Goal: Task Accomplishment & Management: Manage account settings

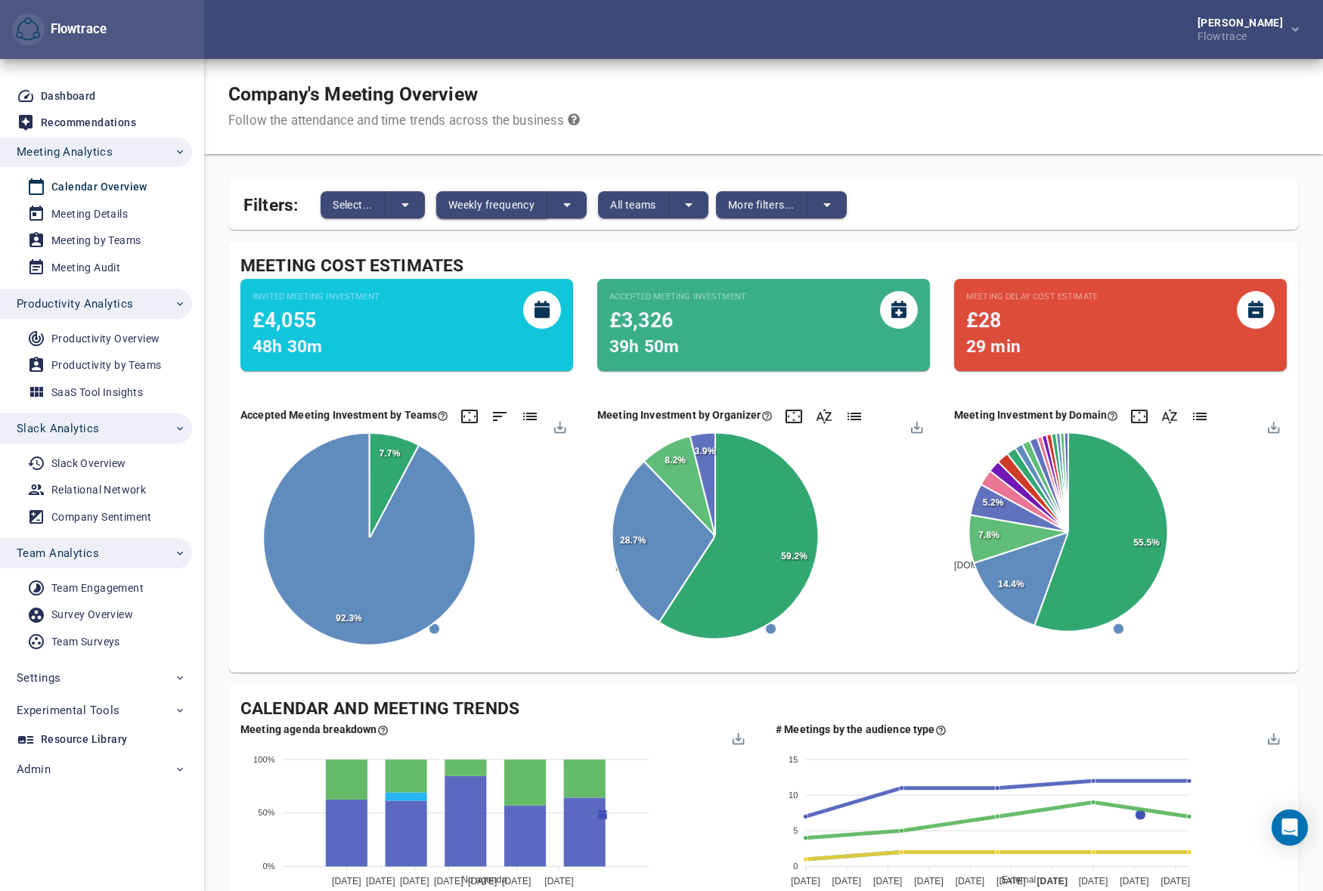
click at [488, 214] on button "Weekly frequency" at bounding box center [491, 204] width 111 height 27
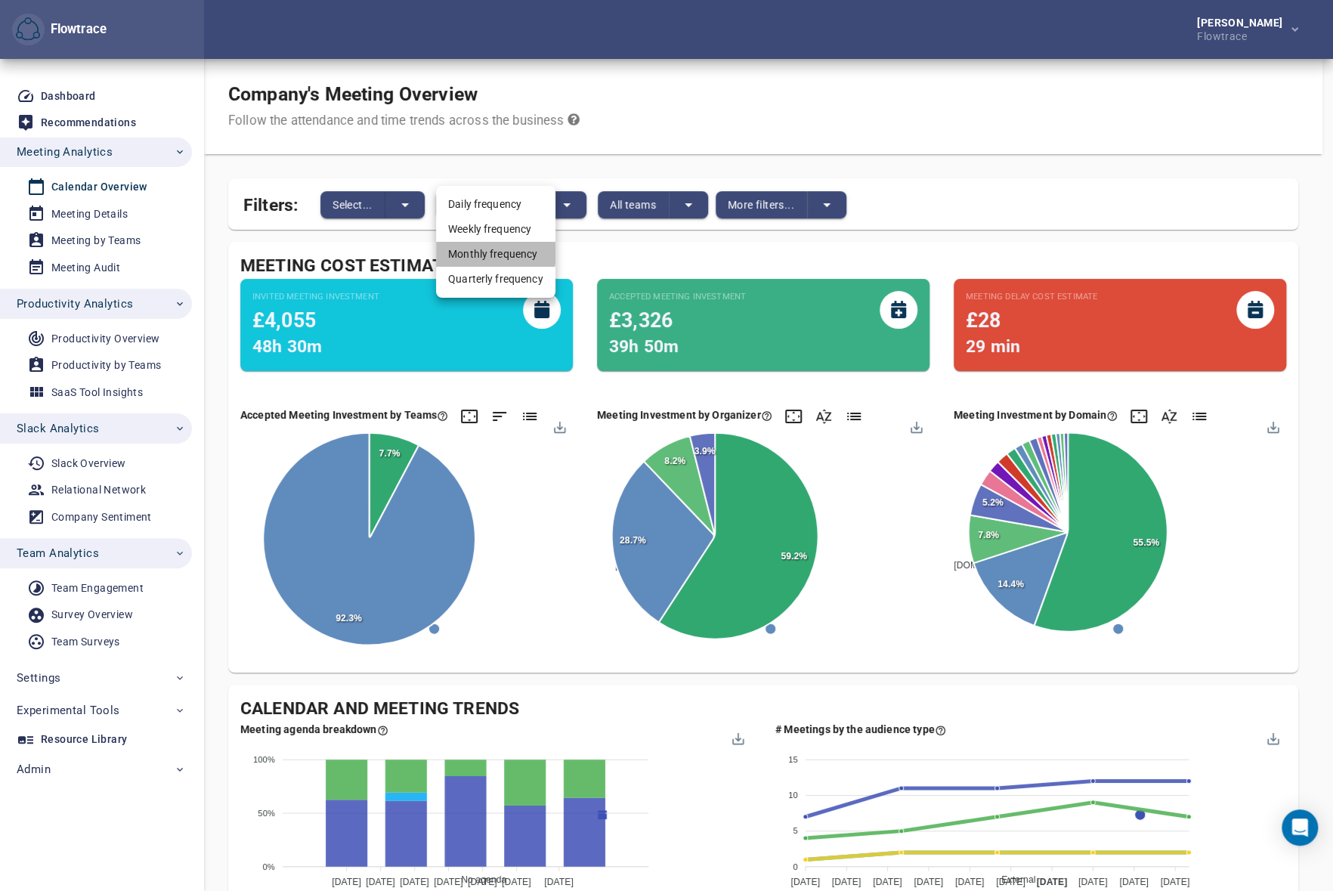
click at [486, 253] on li "Monthly frequency" at bounding box center [495, 254] width 119 height 25
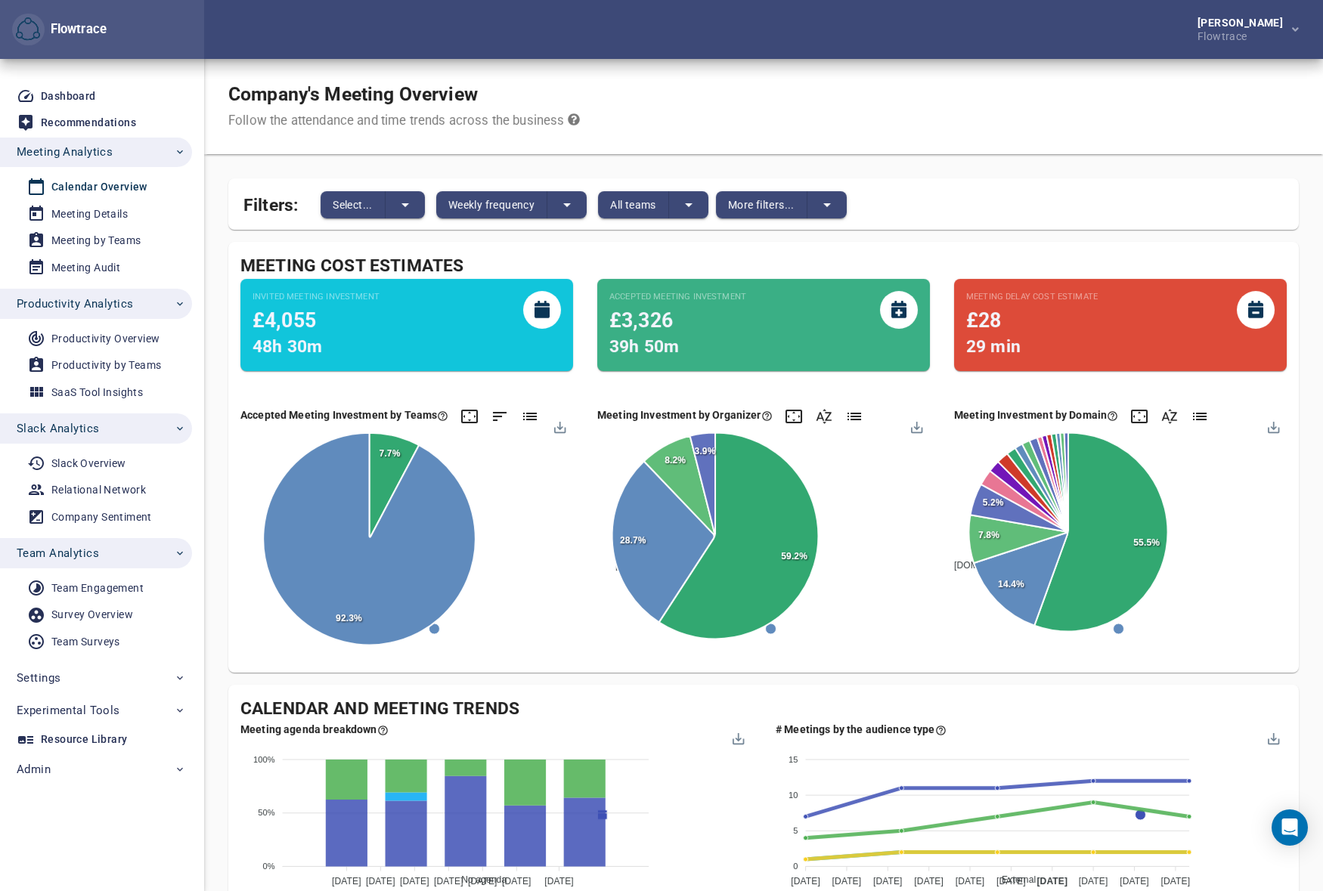
click at [96, 308] on span "Productivity Analytics" at bounding box center [75, 304] width 116 height 20
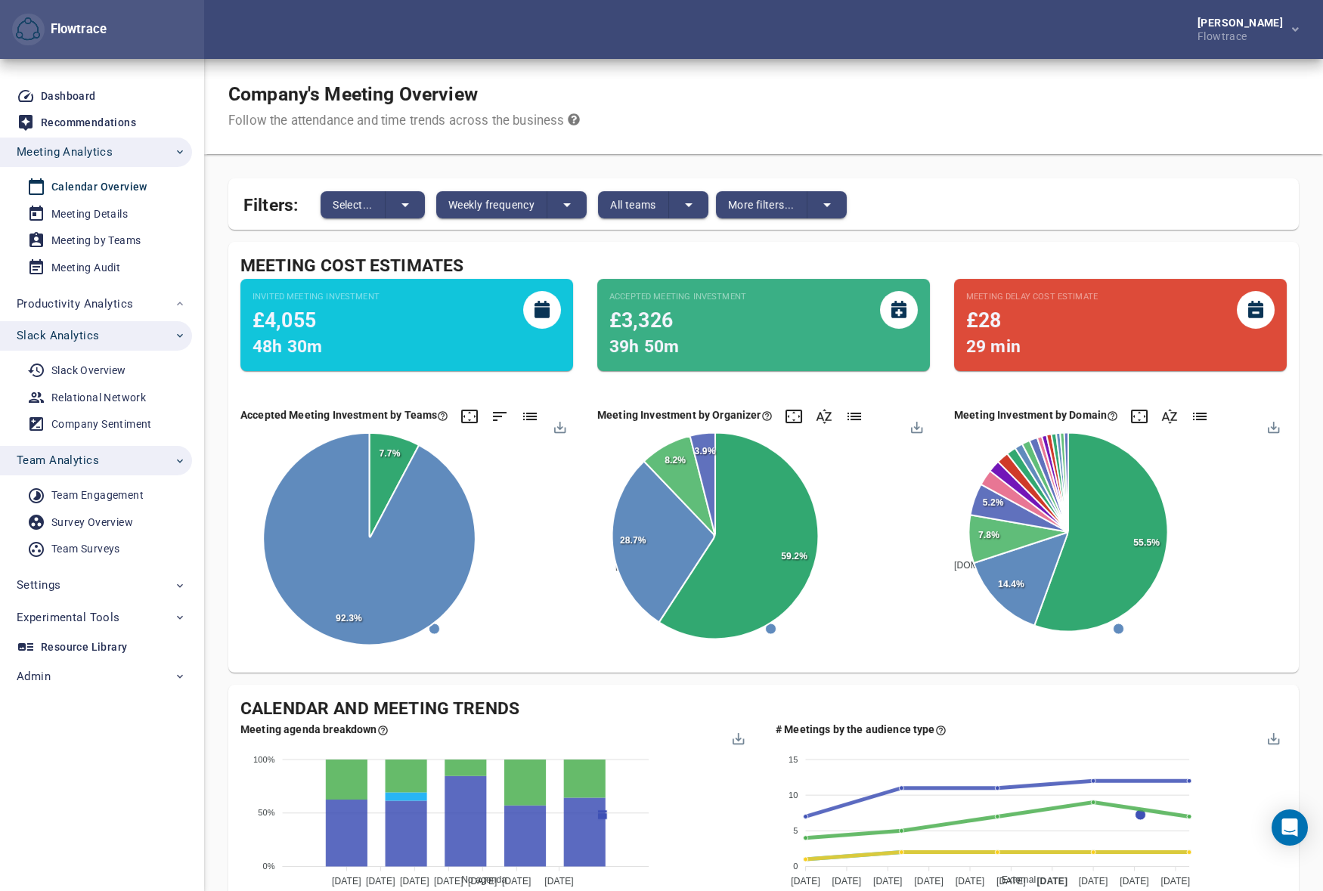
click at [97, 342] on span "Slack Analytics" at bounding box center [58, 336] width 82 height 20
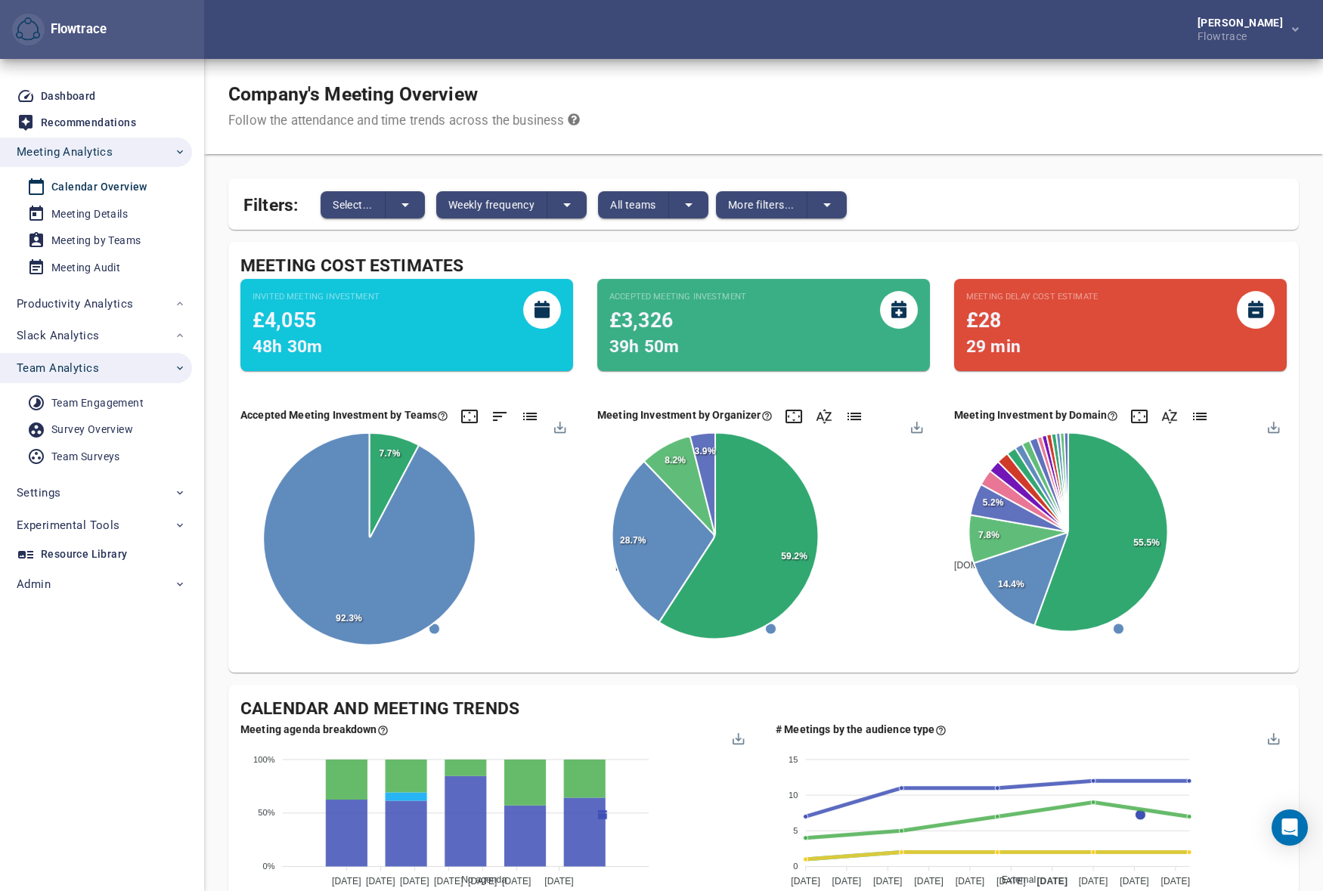
click at [98, 367] on span "Team Analytics" at bounding box center [58, 368] width 82 height 20
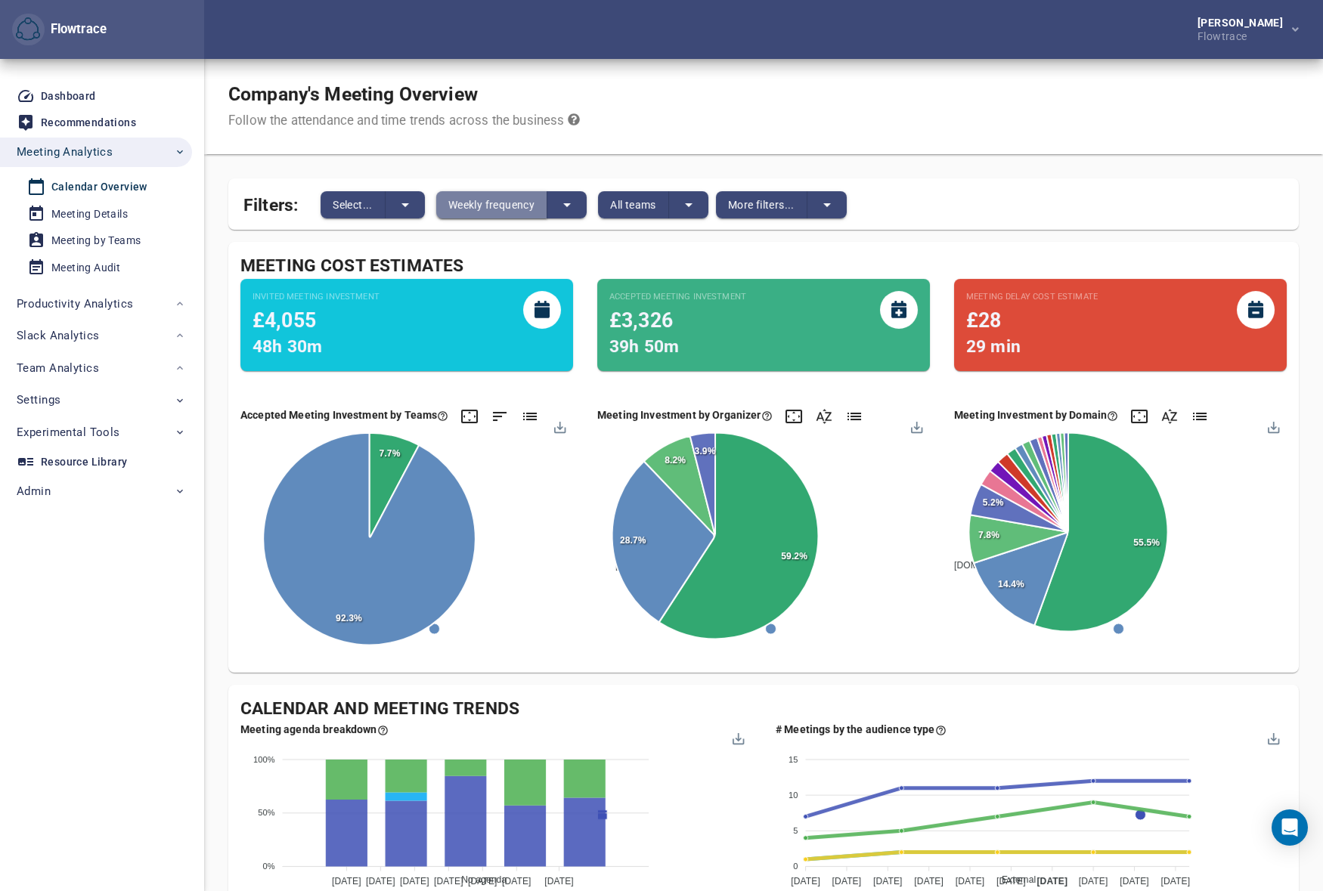
click at [520, 204] on span "Weekly frequency" at bounding box center [491, 205] width 86 height 18
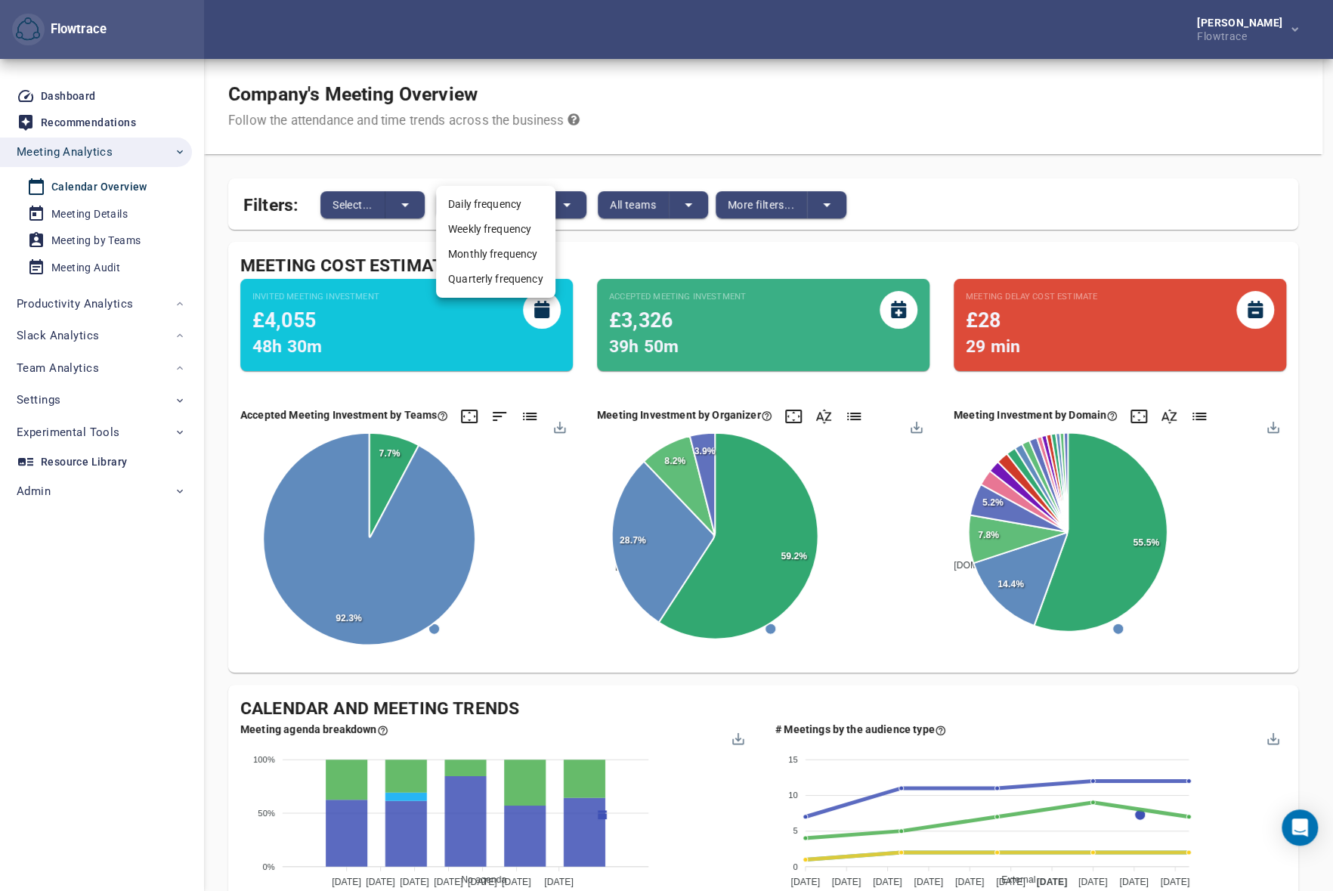
click at [497, 249] on li "Monthly frequency" at bounding box center [495, 254] width 119 height 25
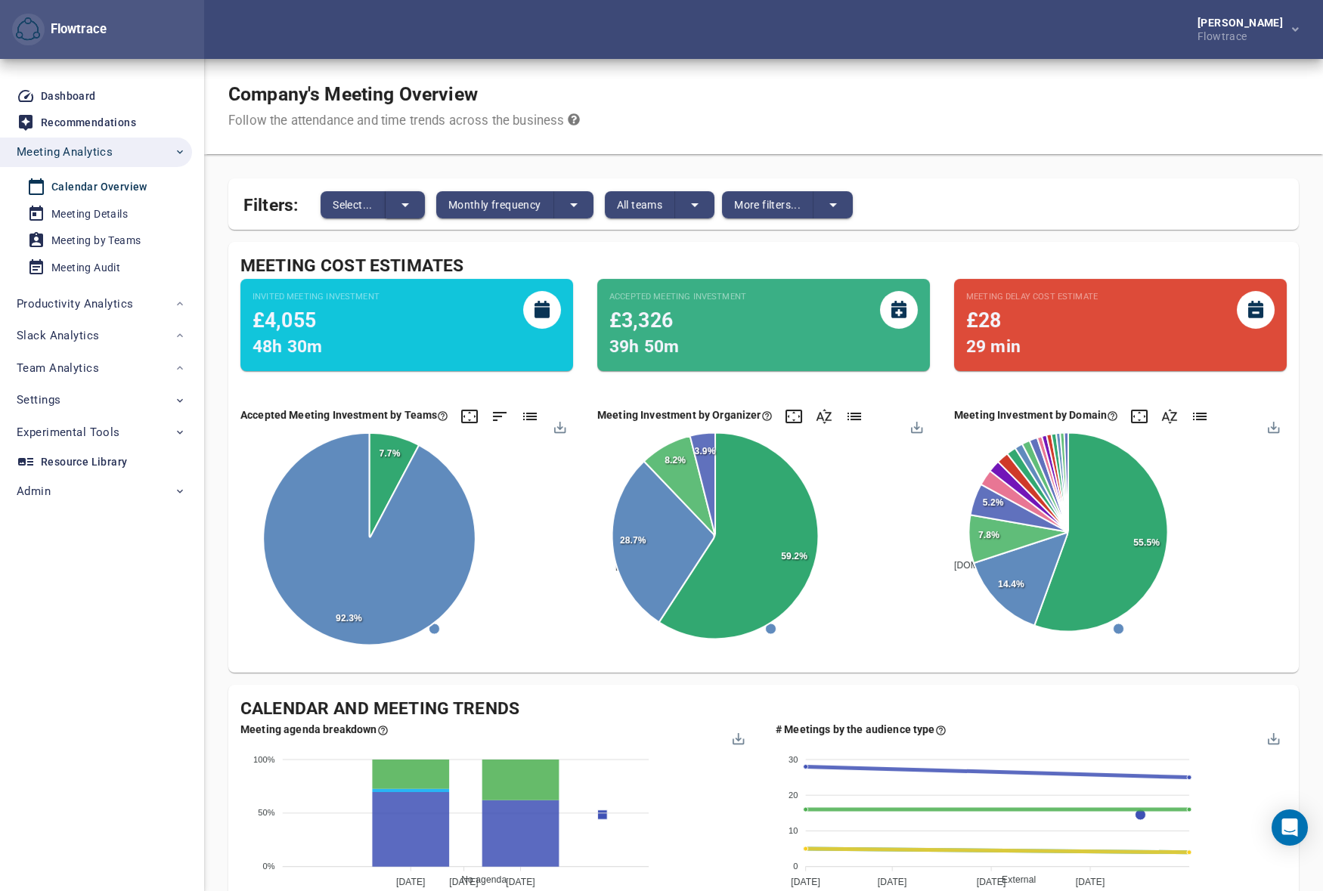
click at [400, 200] on icon "split button" at bounding box center [405, 205] width 18 height 18
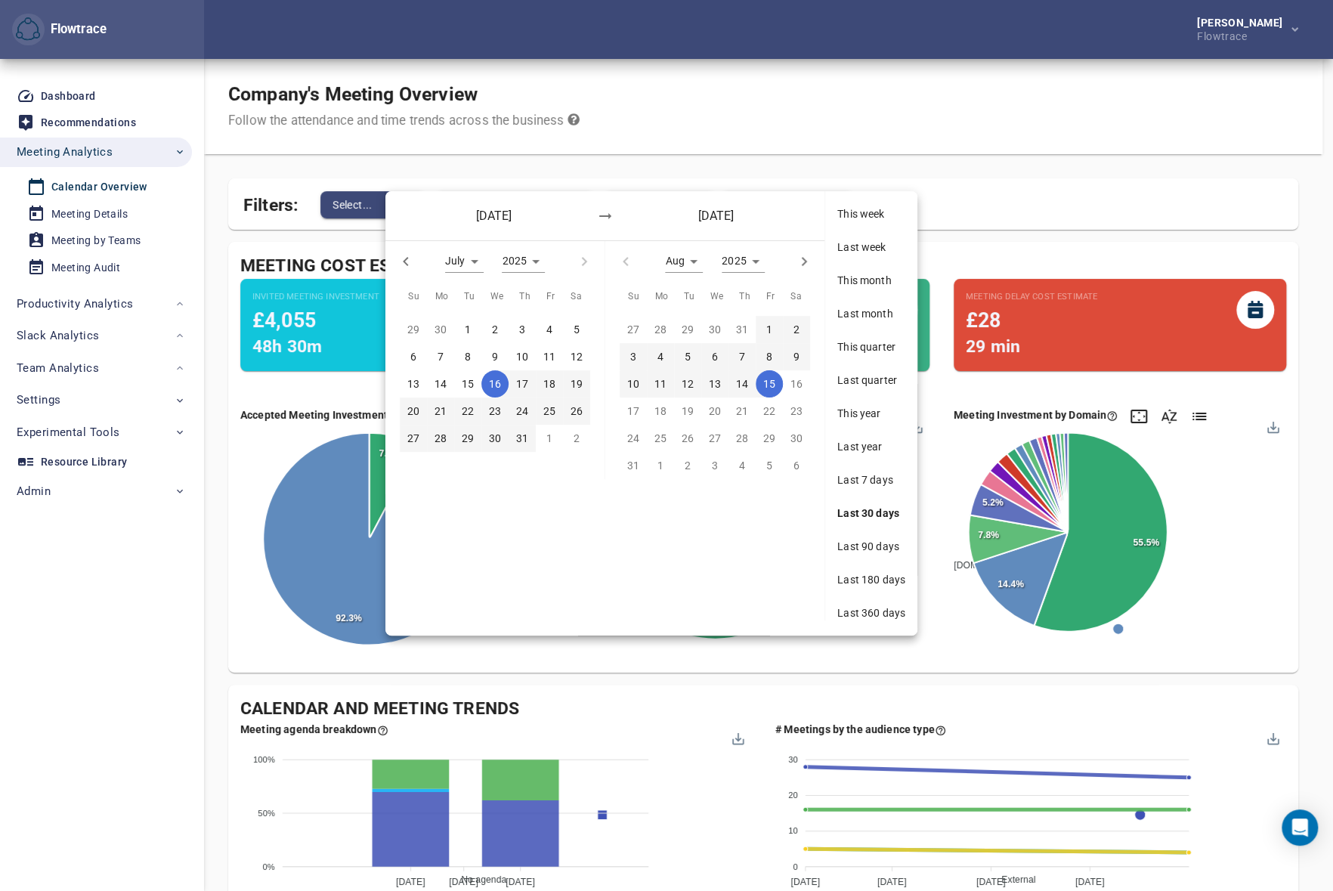
click at [869, 611] on span "Last 360 days" at bounding box center [872, 612] width 68 height 15
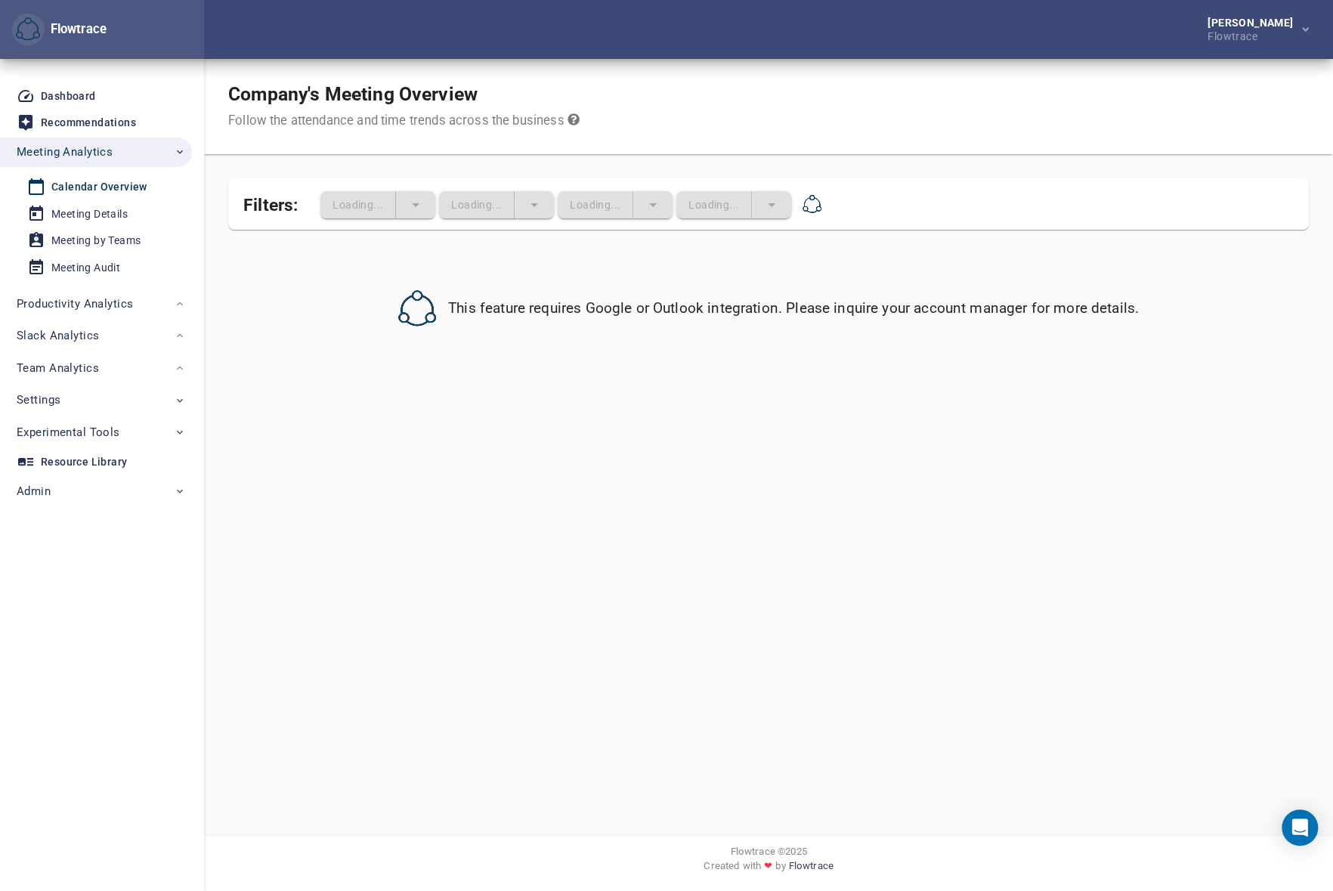
click at [947, 152] on div "Company's Meeting Overview Follow the attendance and time trends across the bus…" at bounding box center [768, 106] width 1129 height 95
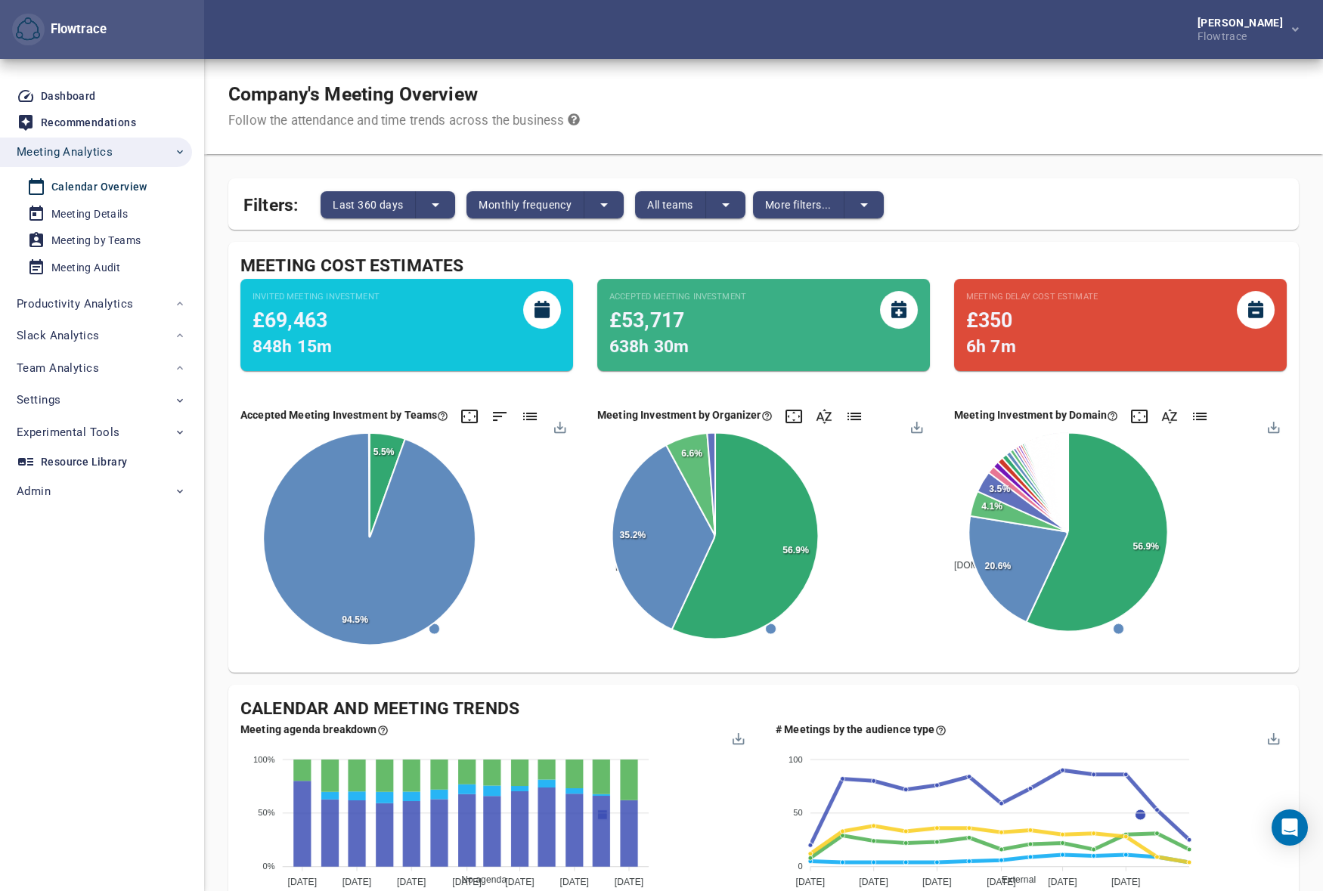
click at [945, 90] on div "Company's Meeting Overview Follow the attendance and time trends across the bus…" at bounding box center [763, 106] width 1119 height 95
click at [819, 42] on div "[PERSON_NAME] Flowtrace" at bounding box center [763, 29] width 1119 height 59
click at [867, 69] on div "Company's Meeting Overview Follow the attendance and time trends across the bus…" at bounding box center [763, 106] width 1119 height 95
click at [354, 210] on span "Last 360 days" at bounding box center [368, 205] width 70 height 18
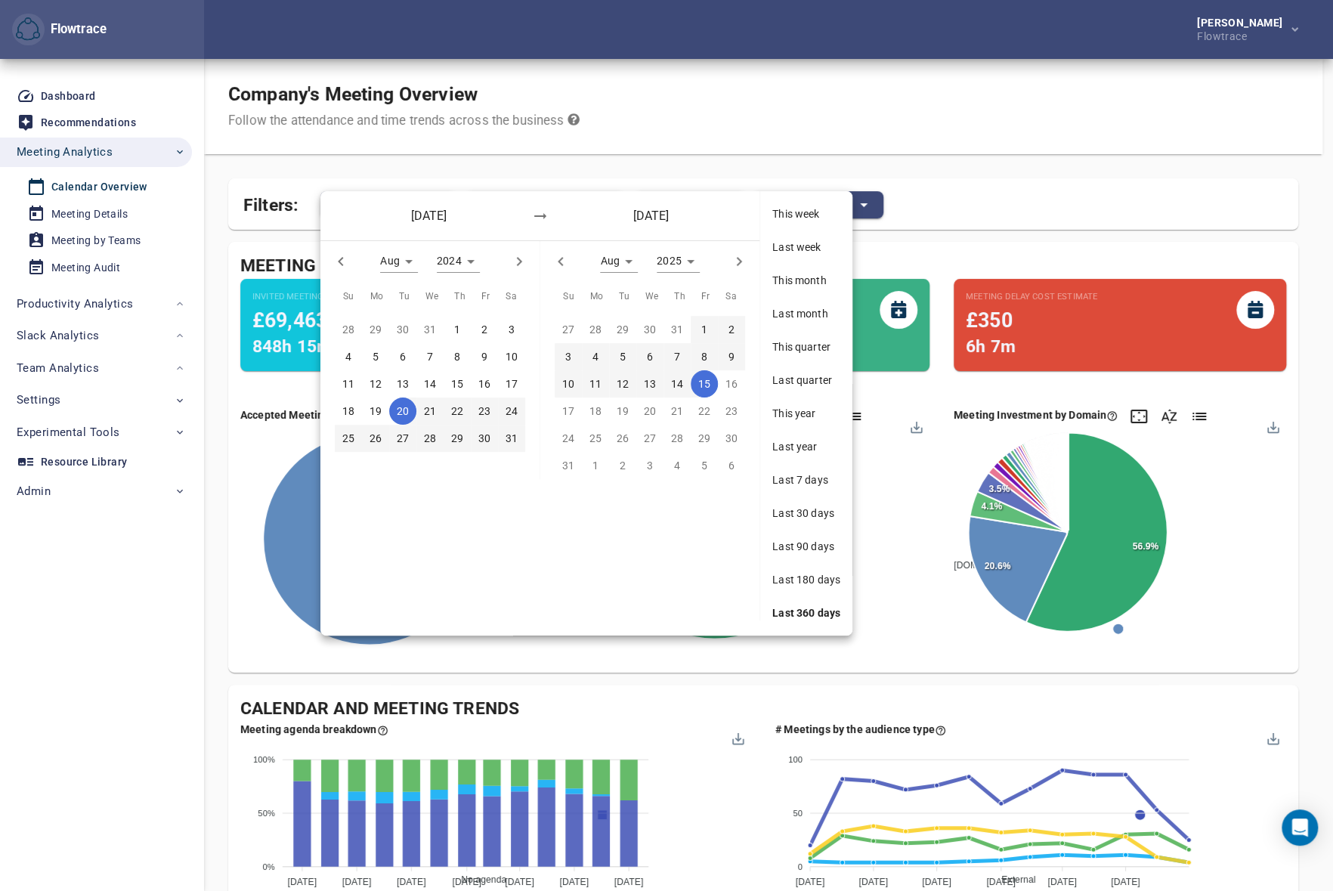
click at [729, 119] on div at bounding box center [666, 445] width 1333 height 891
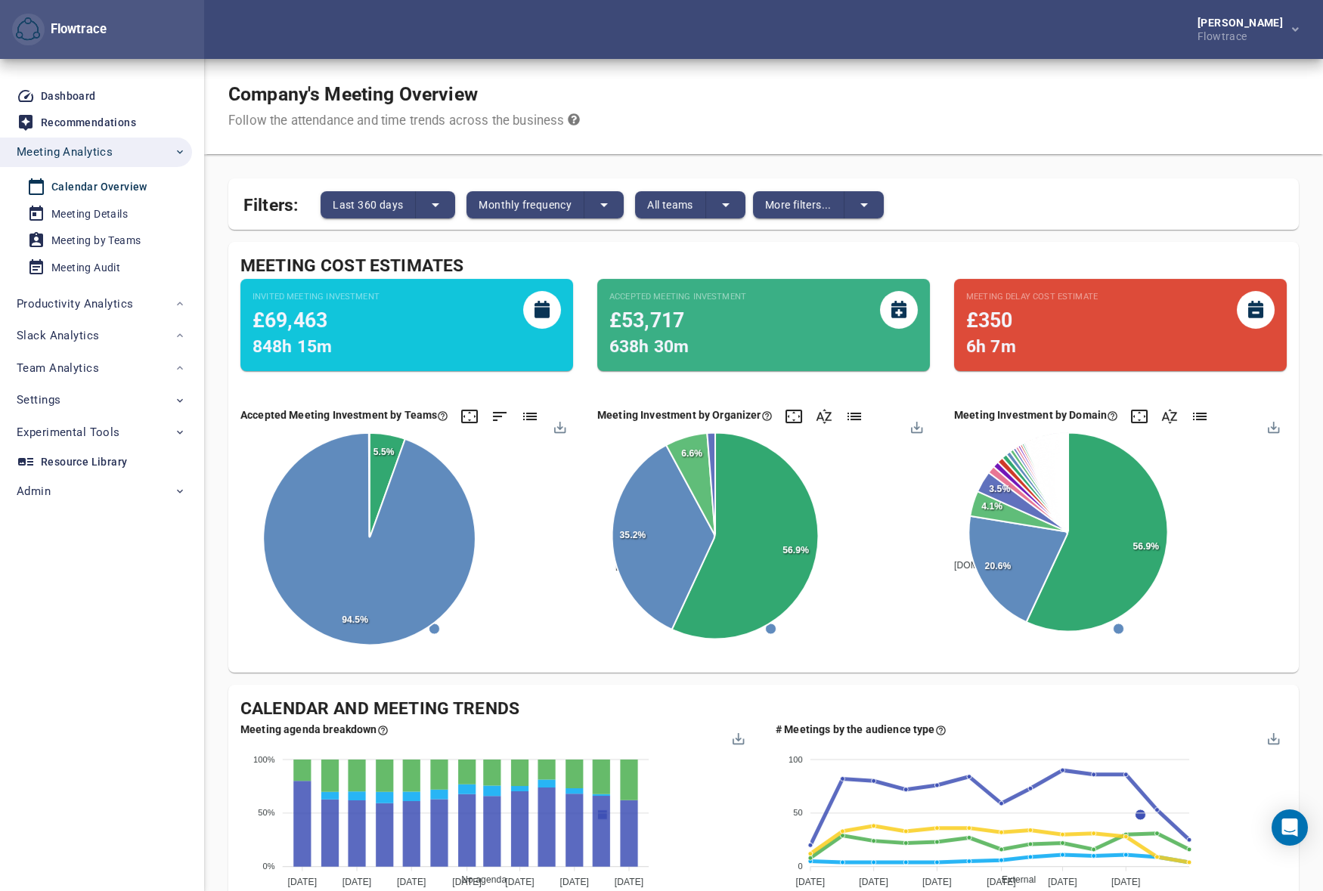
click at [525, 209] on span "Monthly frequency" at bounding box center [524, 205] width 93 height 18
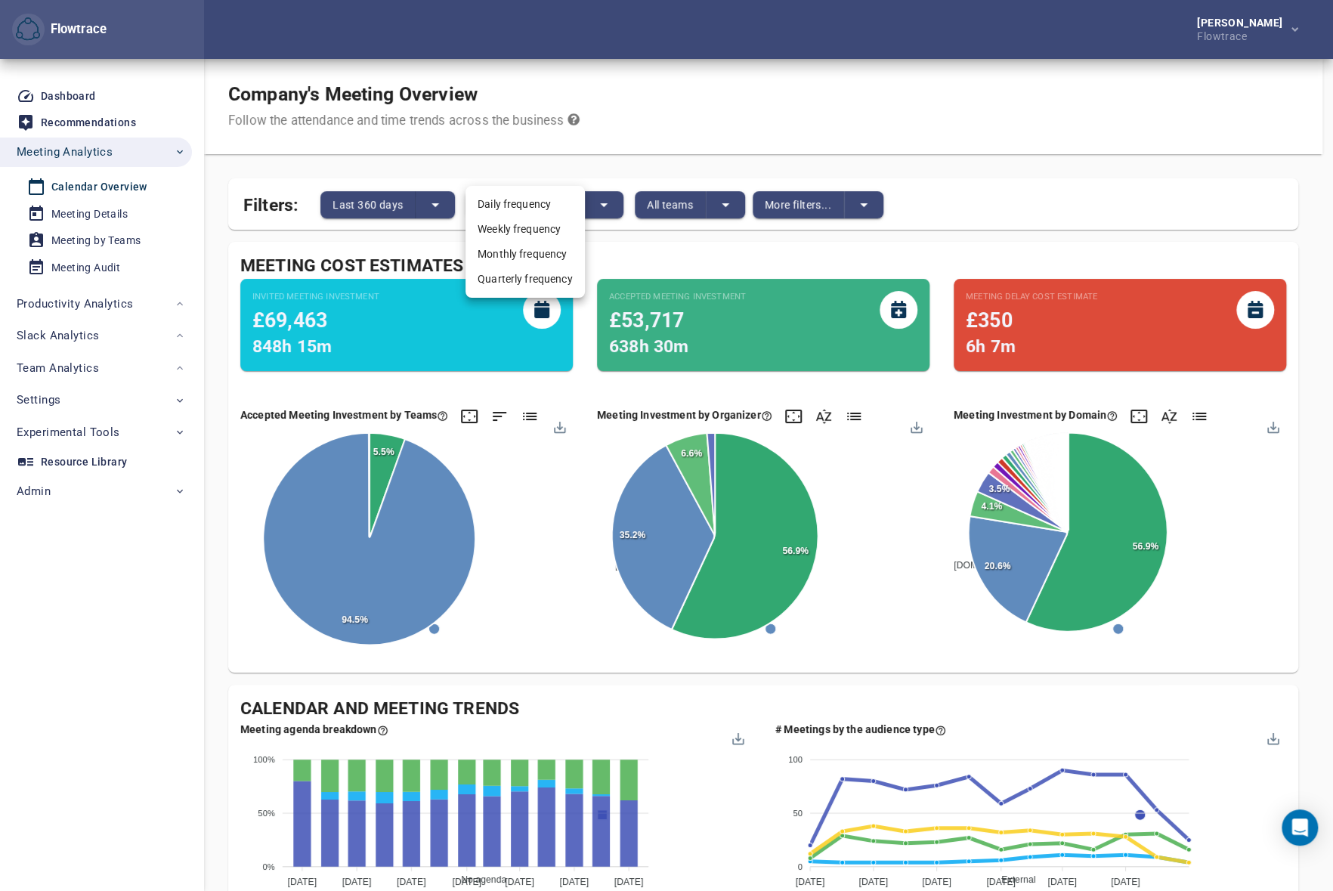
click at [652, 144] on div at bounding box center [666, 445] width 1333 height 891
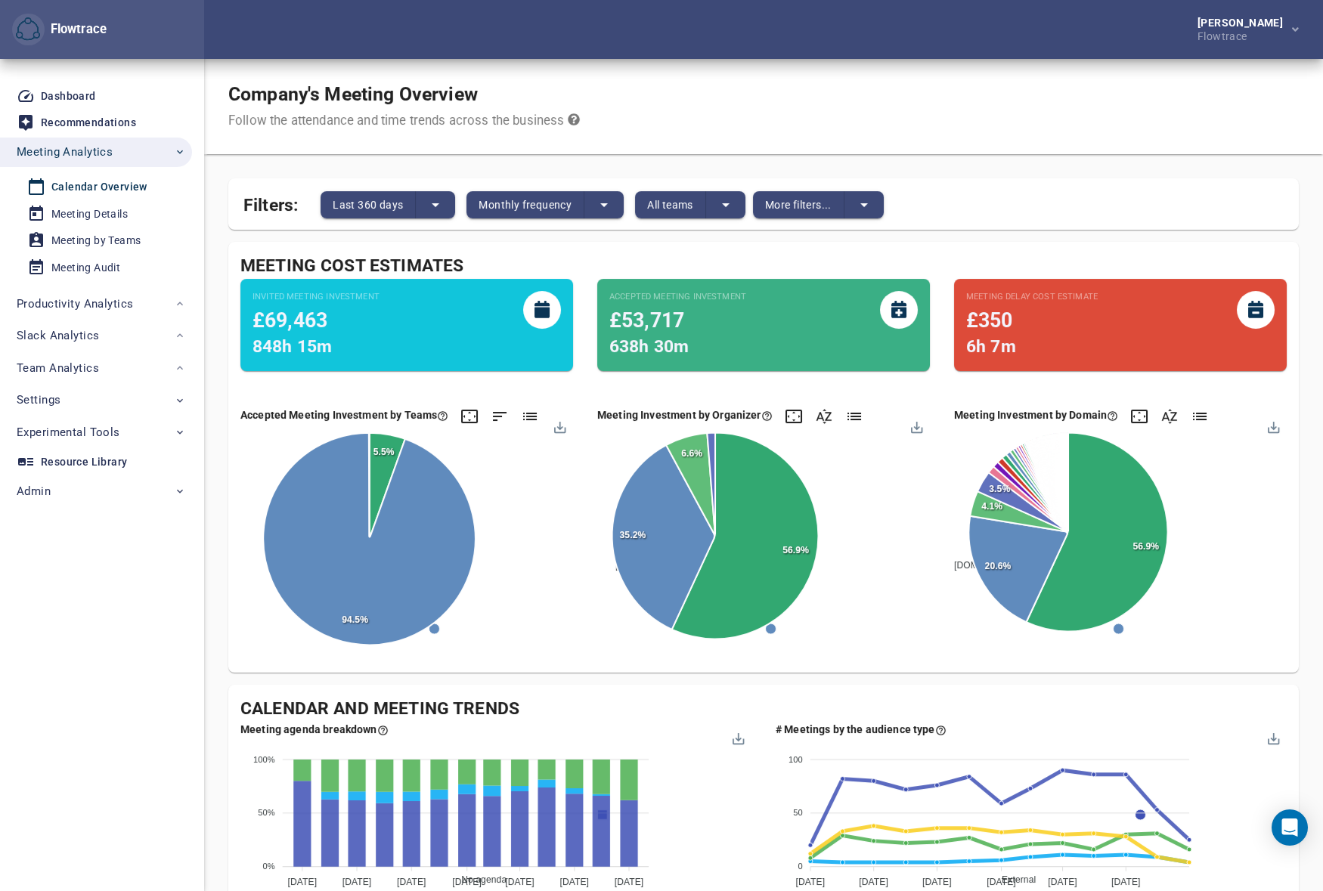
click at [656, 208] on div "Daily frequency Weekly frequency Monthly frequency Quarterly frequency" at bounding box center [661, 445] width 1323 height 891
click at [662, 206] on span "All teams" at bounding box center [670, 205] width 46 height 18
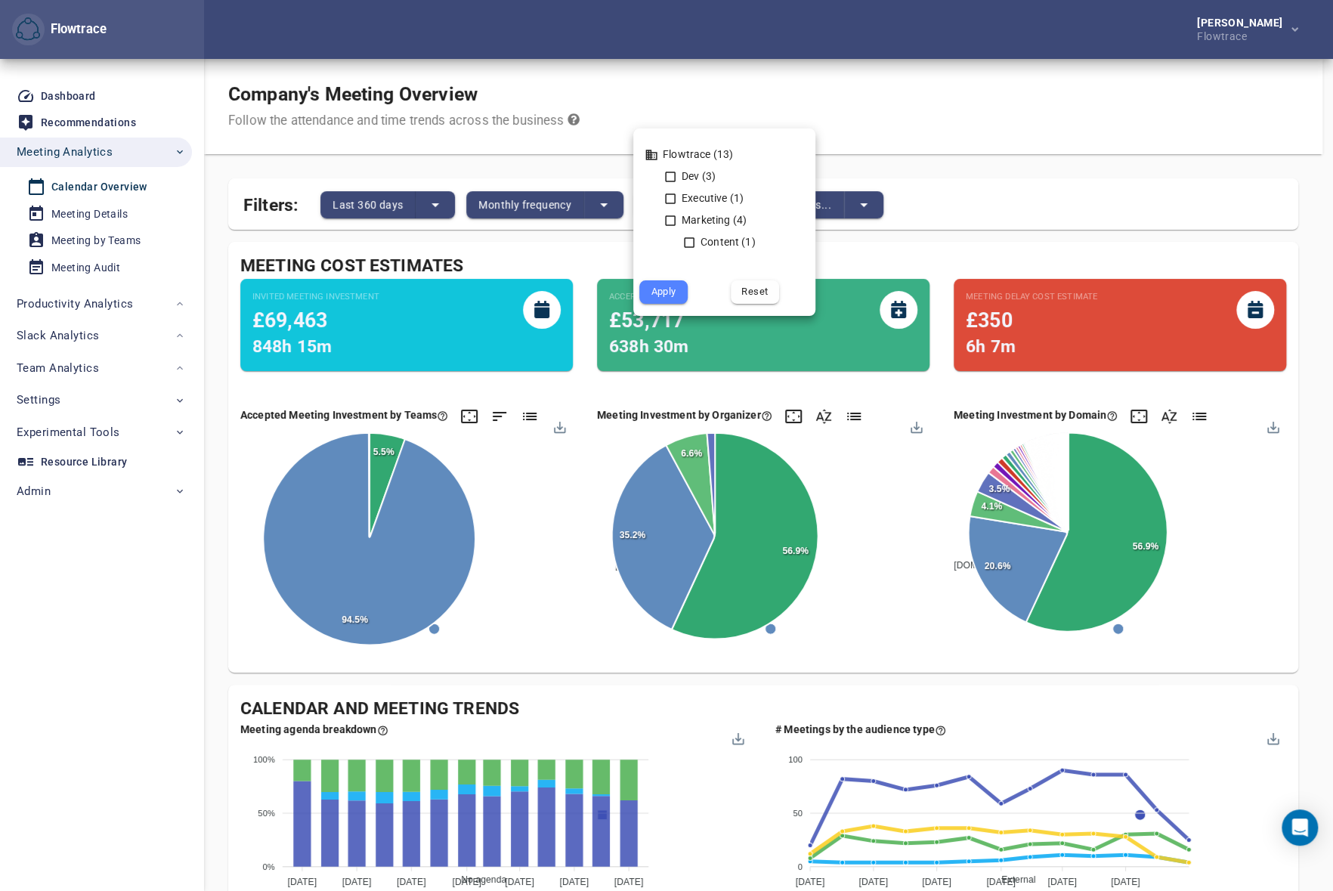
click at [859, 109] on div at bounding box center [666, 445] width 1333 height 891
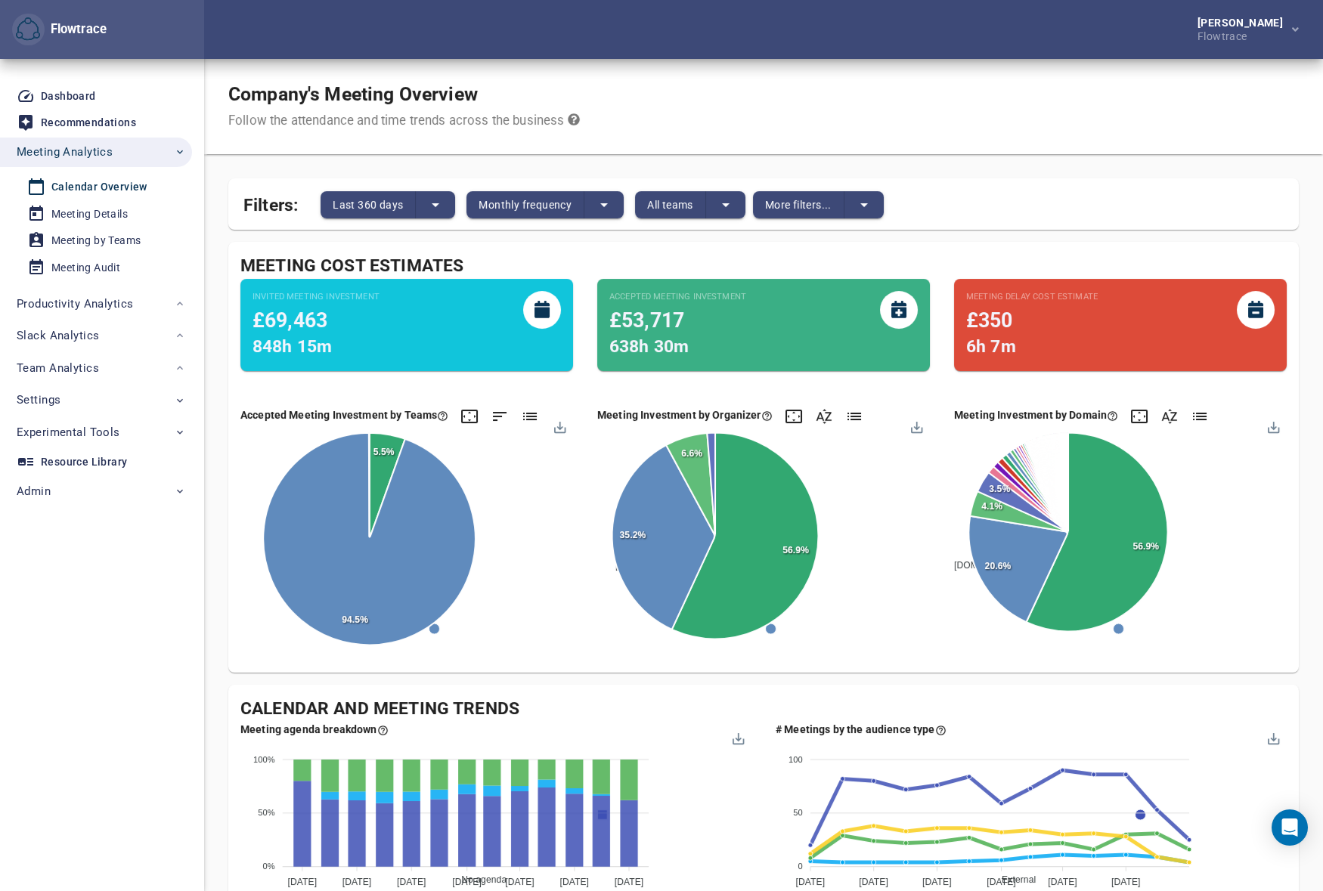
click at [792, 204] on span "More filters..." at bounding box center [798, 205] width 67 height 18
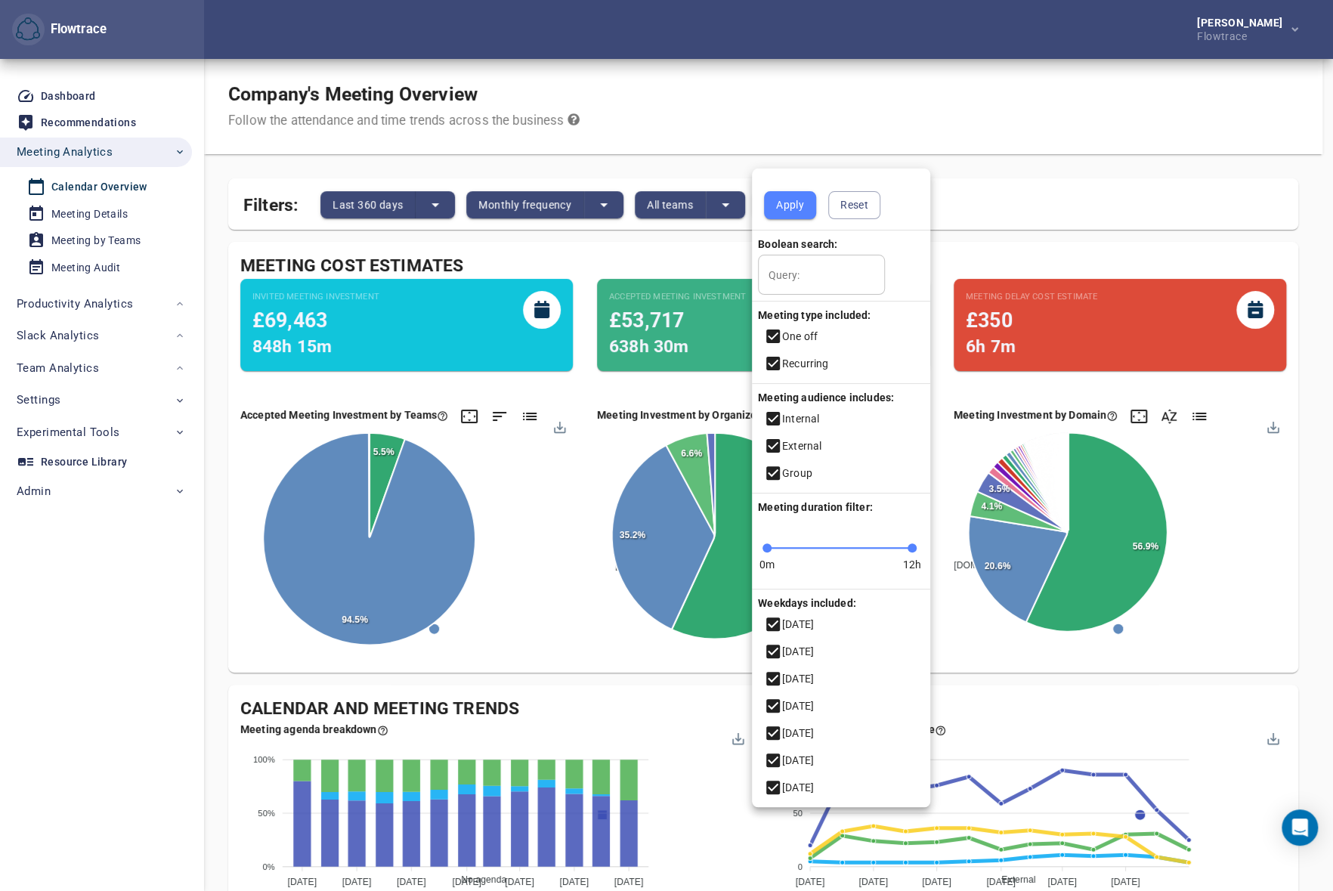
click at [1001, 80] on div at bounding box center [666, 445] width 1333 height 891
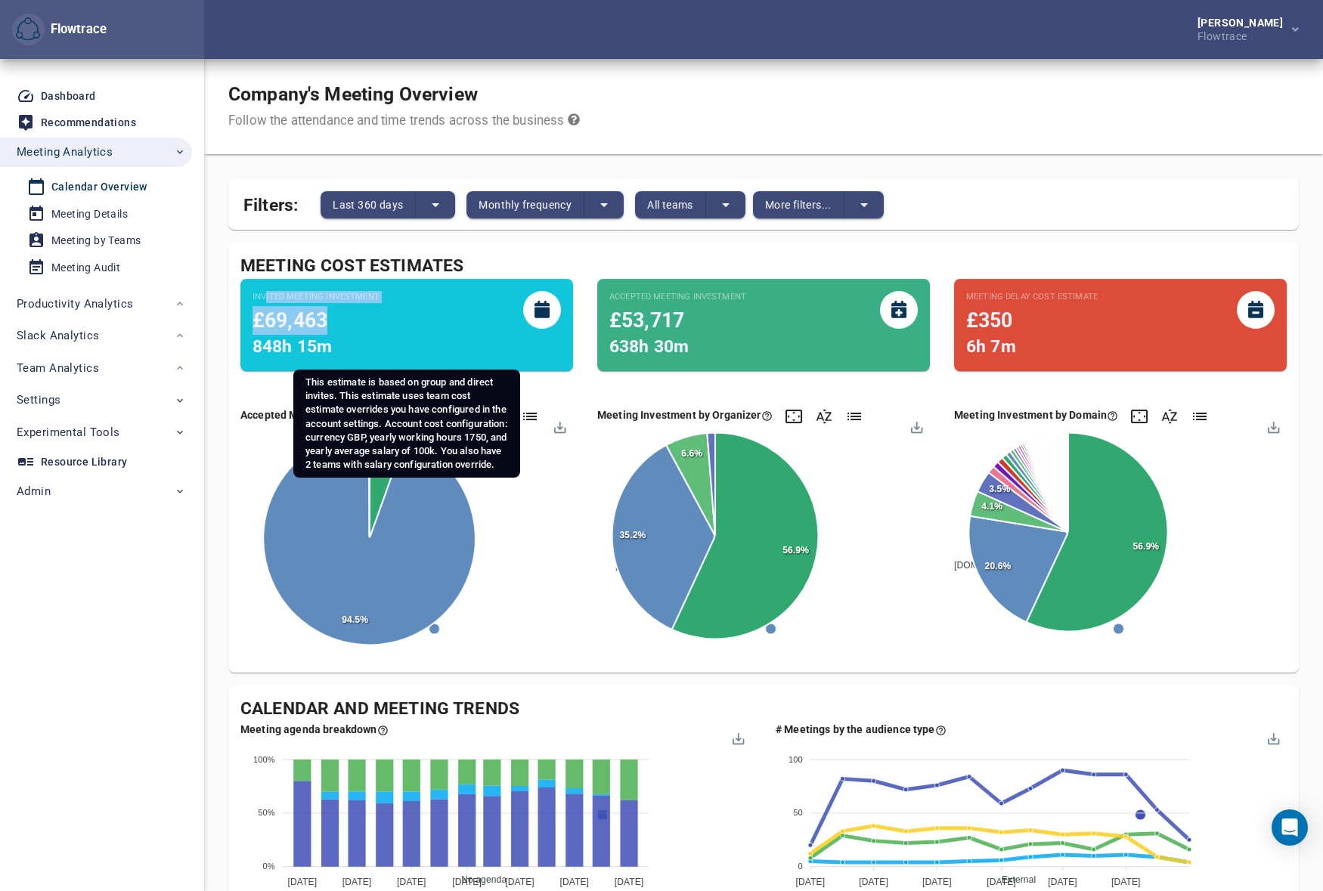
drag, startPoint x: 275, startPoint y: 298, endPoint x: 345, endPoint y: 303, distance: 70.5
click at [345, 303] on div "Invited Meeting Investment £69,463 848h 15m" at bounding box center [315, 325] width 127 height 69
click at [374, 296] on small "Invited Meeting Investment" at bounding box center [315, 297] width 127 height 12
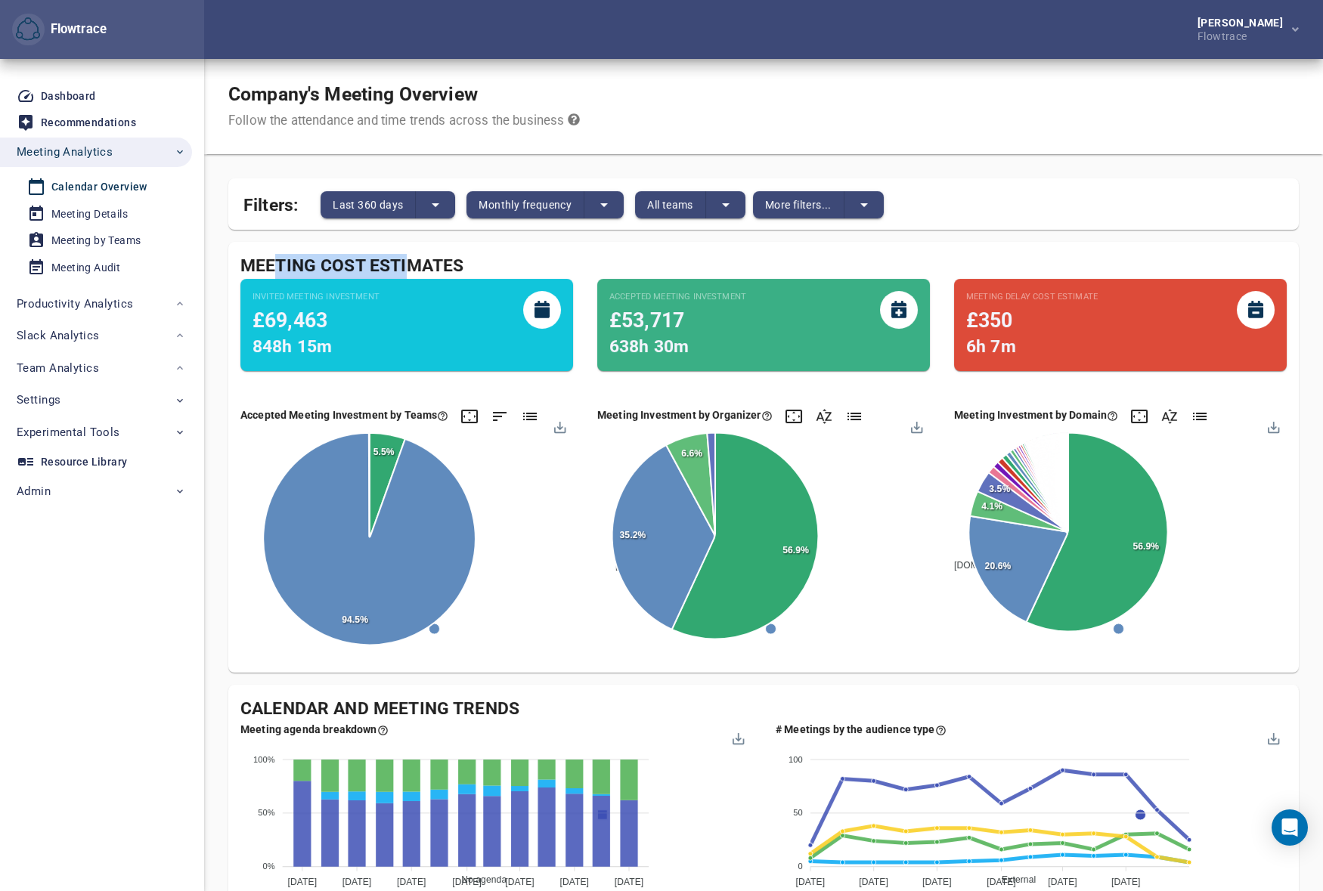
drag, startPoint x: 272, startPoint y: 262, endPoint x: 418, endPoint y: 260, distance: 145.9
click at [413, 261] on div "Meeting Cost Estimates" at bounding box center [763, 266] width 1046 height 25
drag, startPoint x: 432, startPoint y: 260, endPoint x: 302, endPoint y: 263, distance: 130.0
click at [318, 263] on div "Meeting Cost Estimates" at bounding box center [763, 266] width 1046 height 25
click at [280, 263] on div "Meeting Cost Estimates" at bounding box center [763, 266] width 1046 height 25
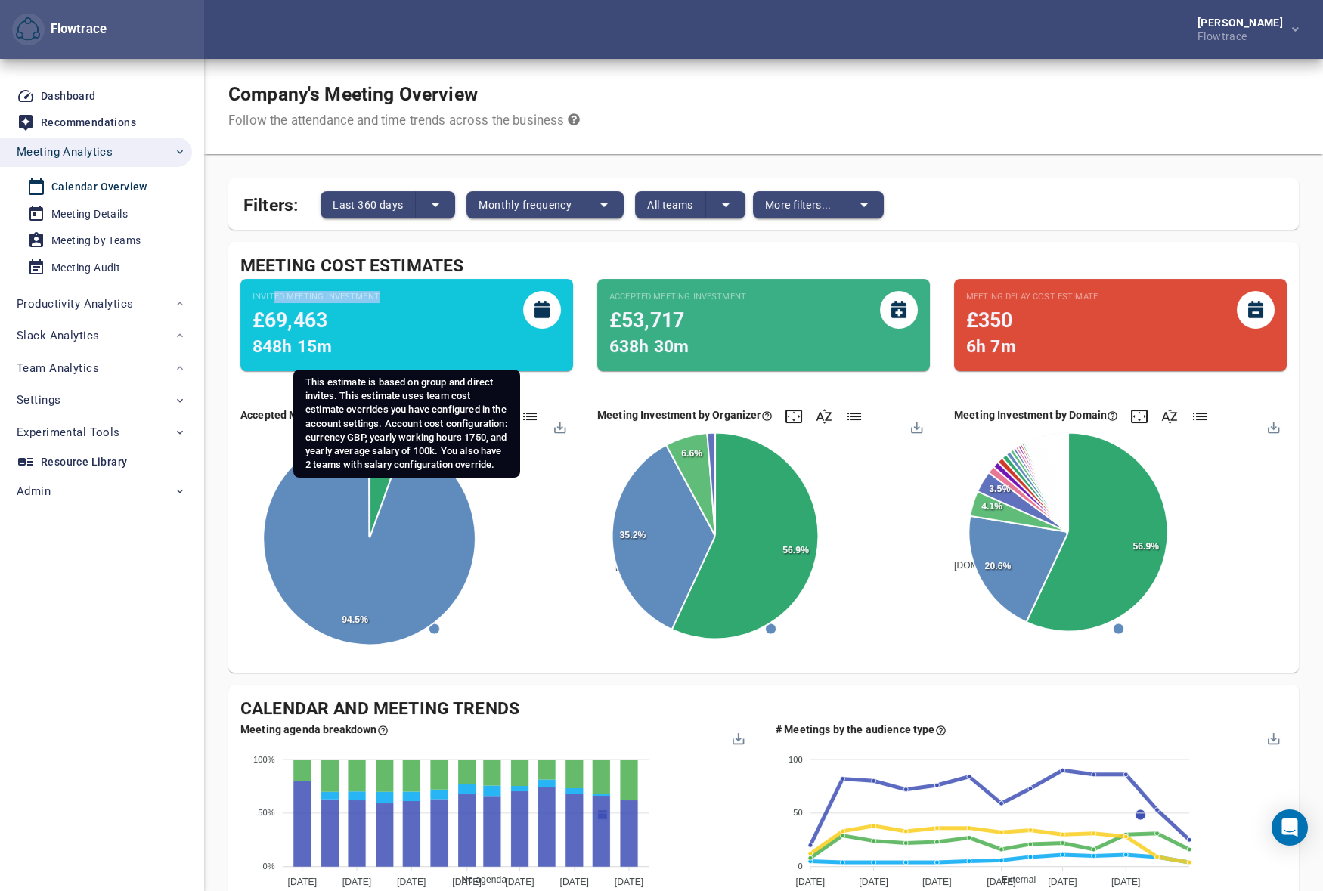
drag, startPoint x: 378, startPoint y: 294, endPoint x: 276, endPoint y: 297, distance: 102.1
click at [276, 297] on small "Invited Meeting Investment" at bounding box center [315, 297] width 127 height 12
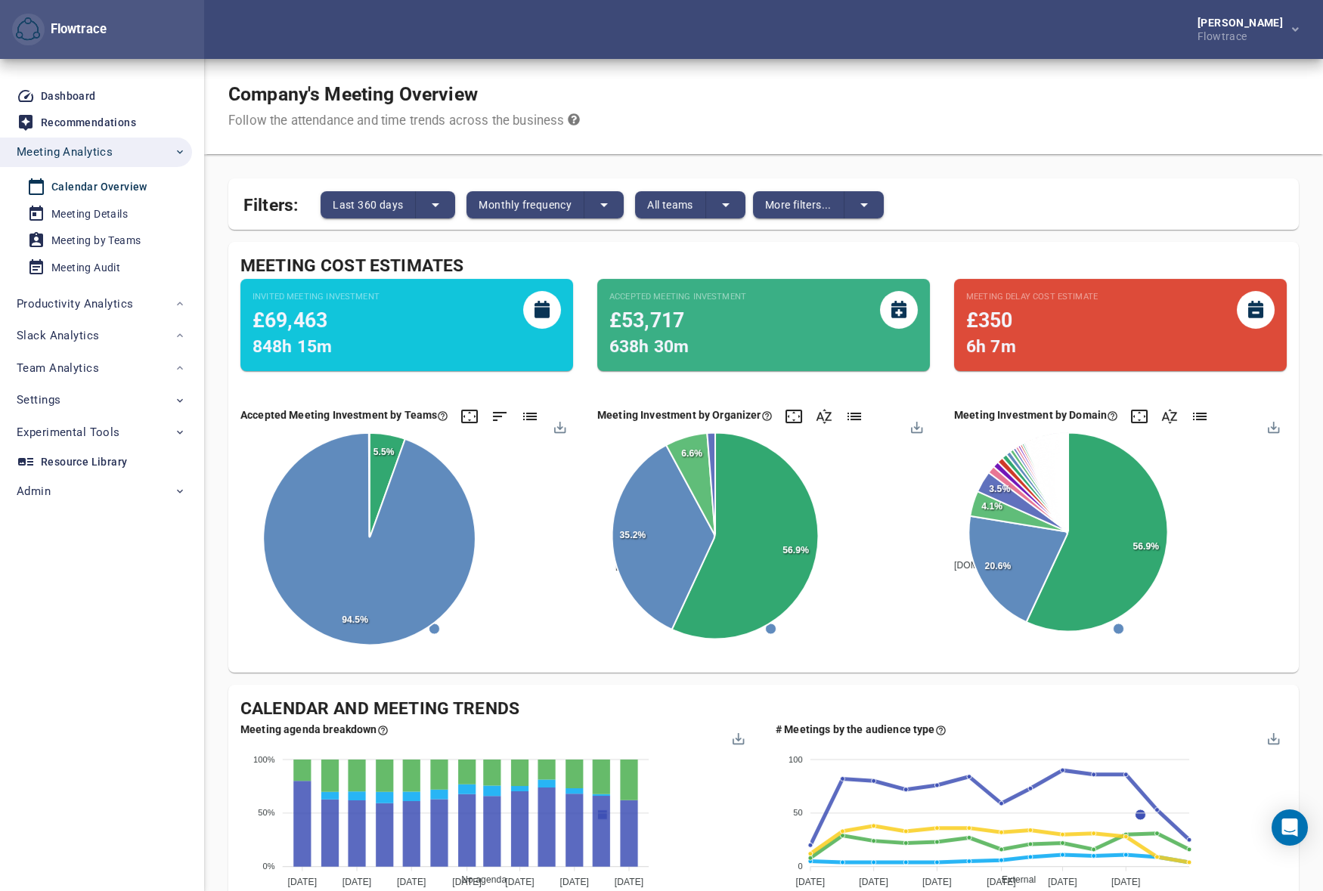
click at [246, 304] on div "Invited Meeting Investment £69,463 848h 15m" at bounding box center [406, 325] width 333 height 93
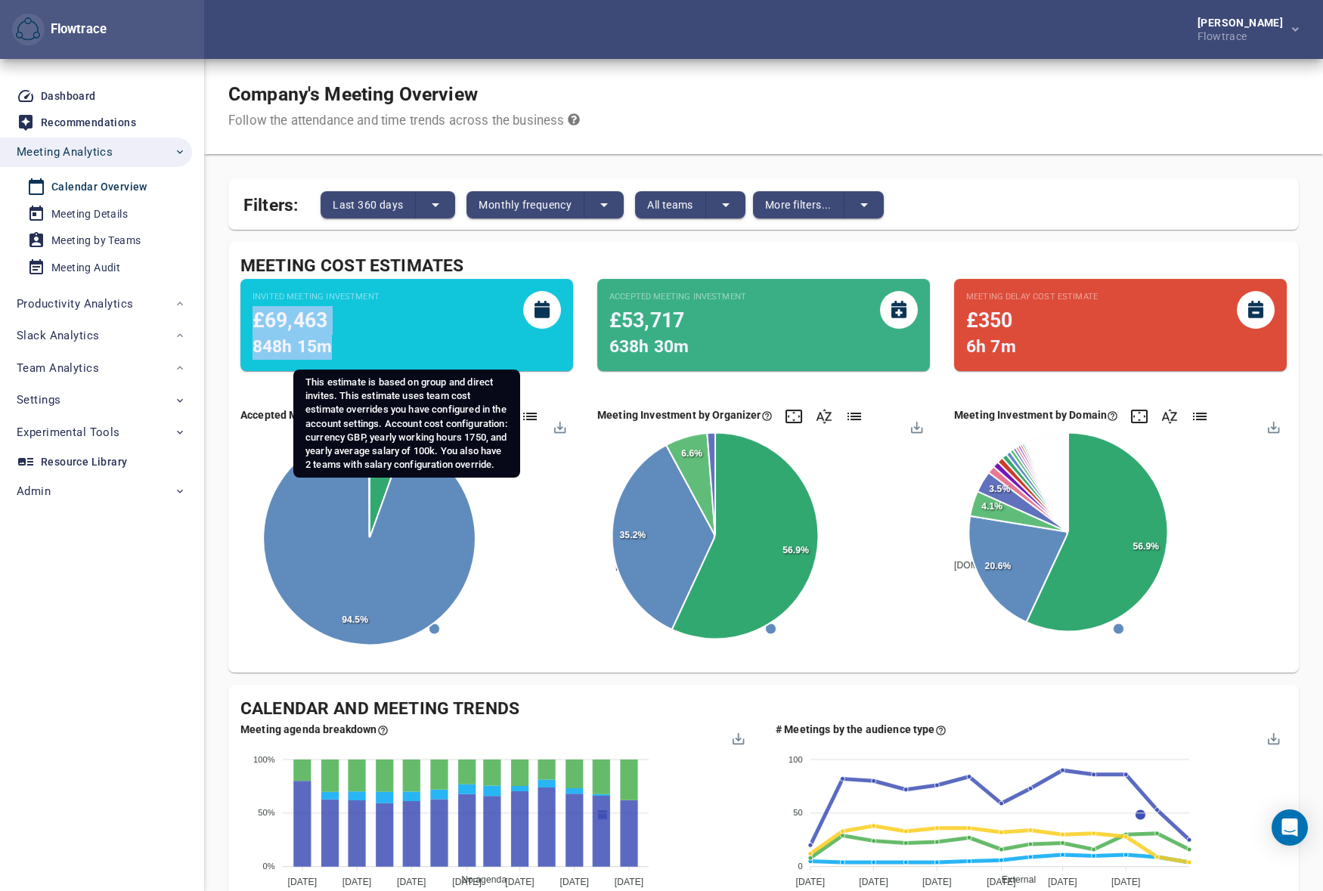
drag, startPoint x: 254, startPoint y: 318, endPoint x: 341, endPoint y: 343, distance: 90.4
click at [341, 343] on div "Invited Meeting Investment £69,463 848h 15m" at bounding box center [315, 325] width 127 height 69
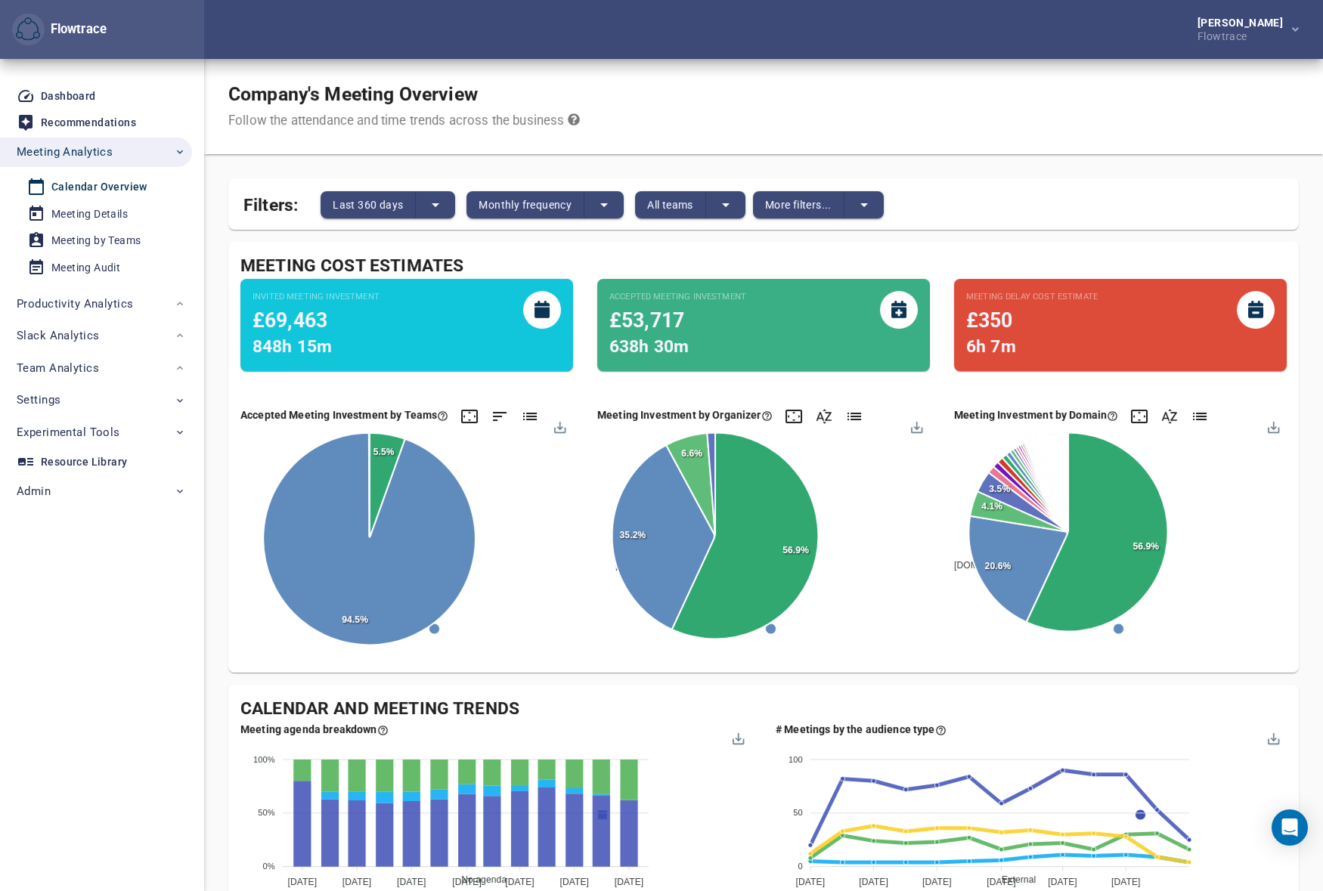
click at [927, 99] on div "Company's Meeting Overview Follow the attendance and time trends across the bus…" at bounding box center [763, 106] width 1119 height 95
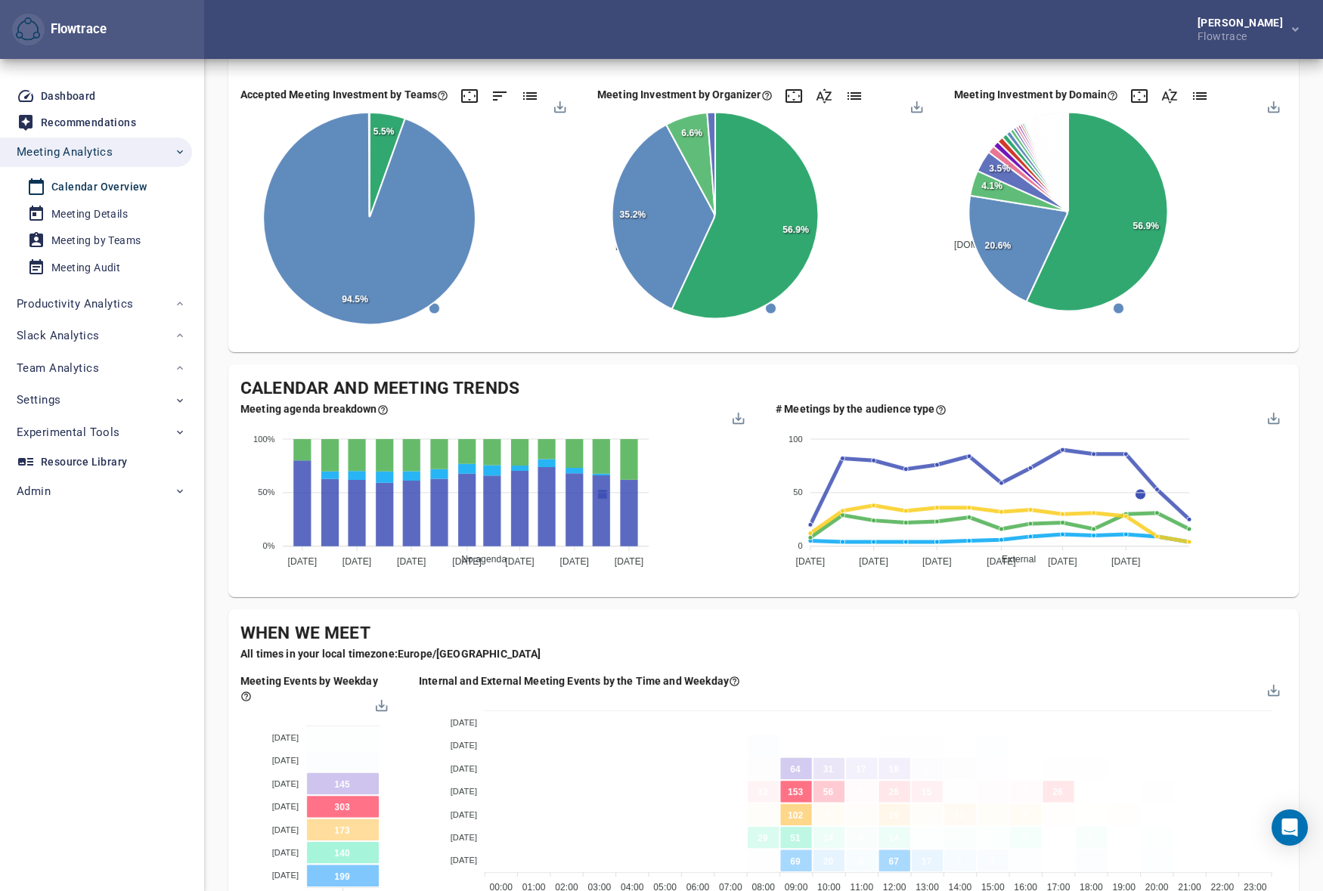
scroll to position [481, 0]
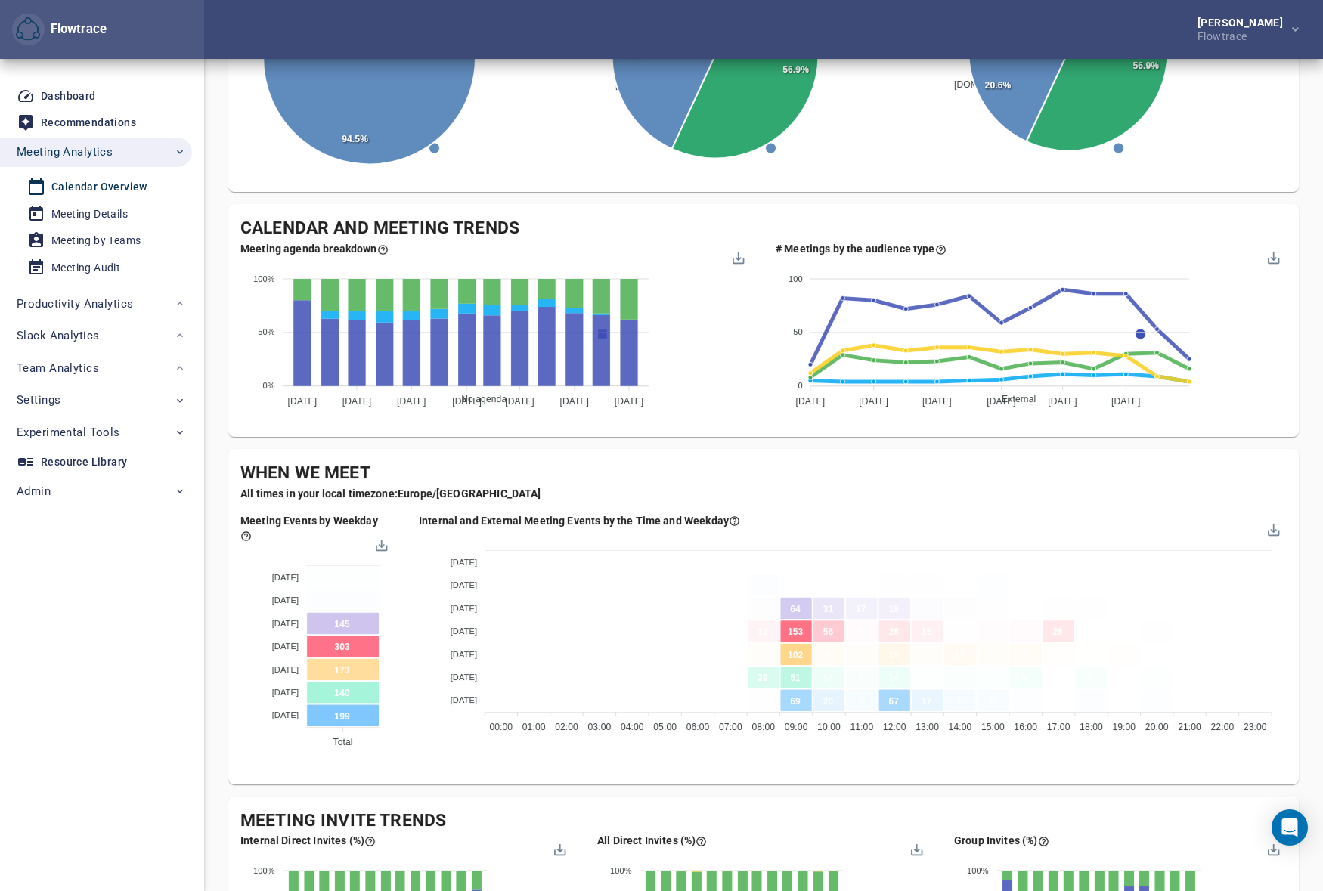
click at [745, 438] on div "Company's Meeting Overview Follow the attendance and time trends across the bus…" at bounding box center [763, 532] width 1070 height 1909
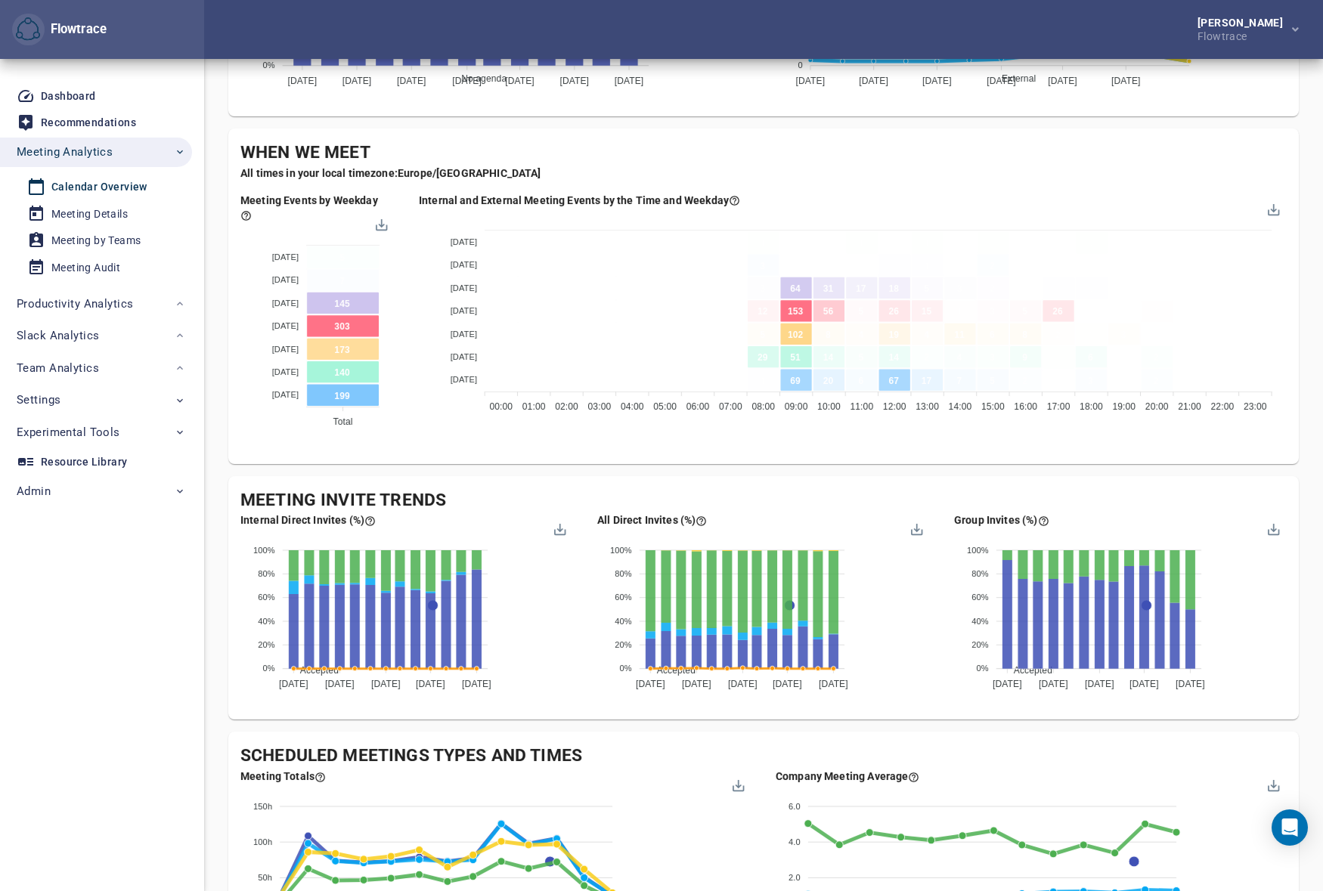
scroll to position [961, 0]
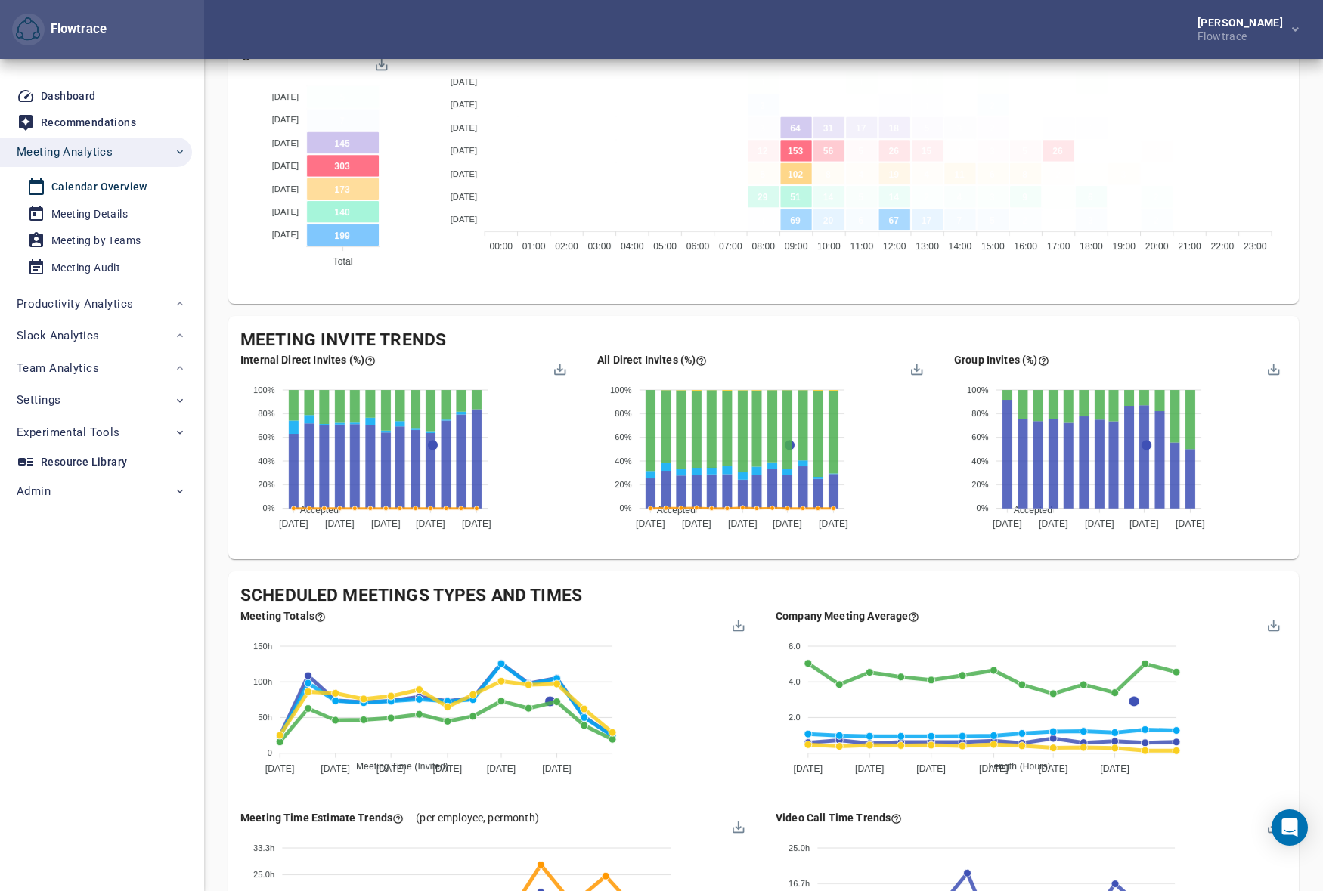
click at [840, 565] on div "Company's Meeting Overview Follow the attendance and time trends across the bus…" at bounding box center [763, 51] width 1070 height 1909
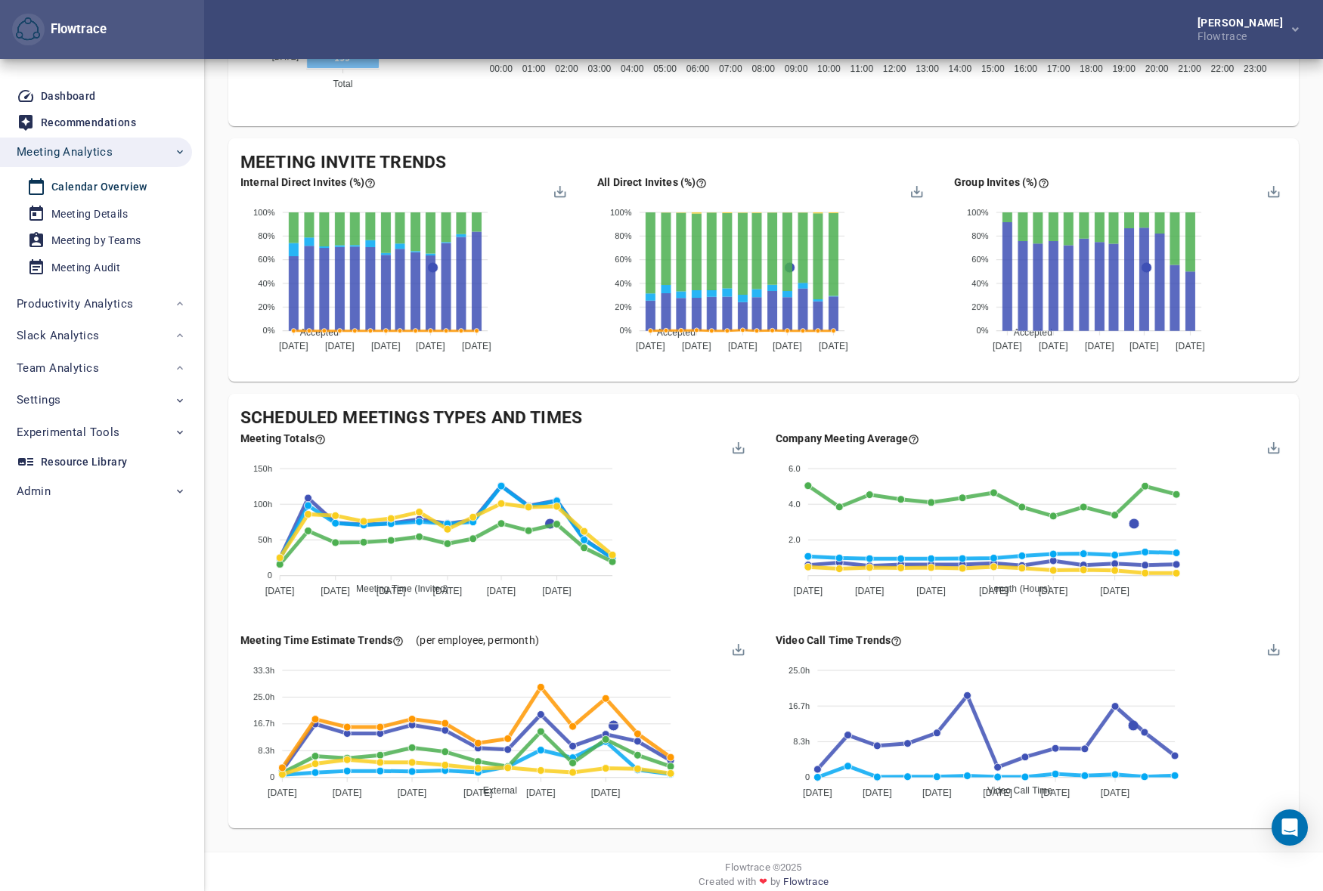
scroll to position [1155, 0]
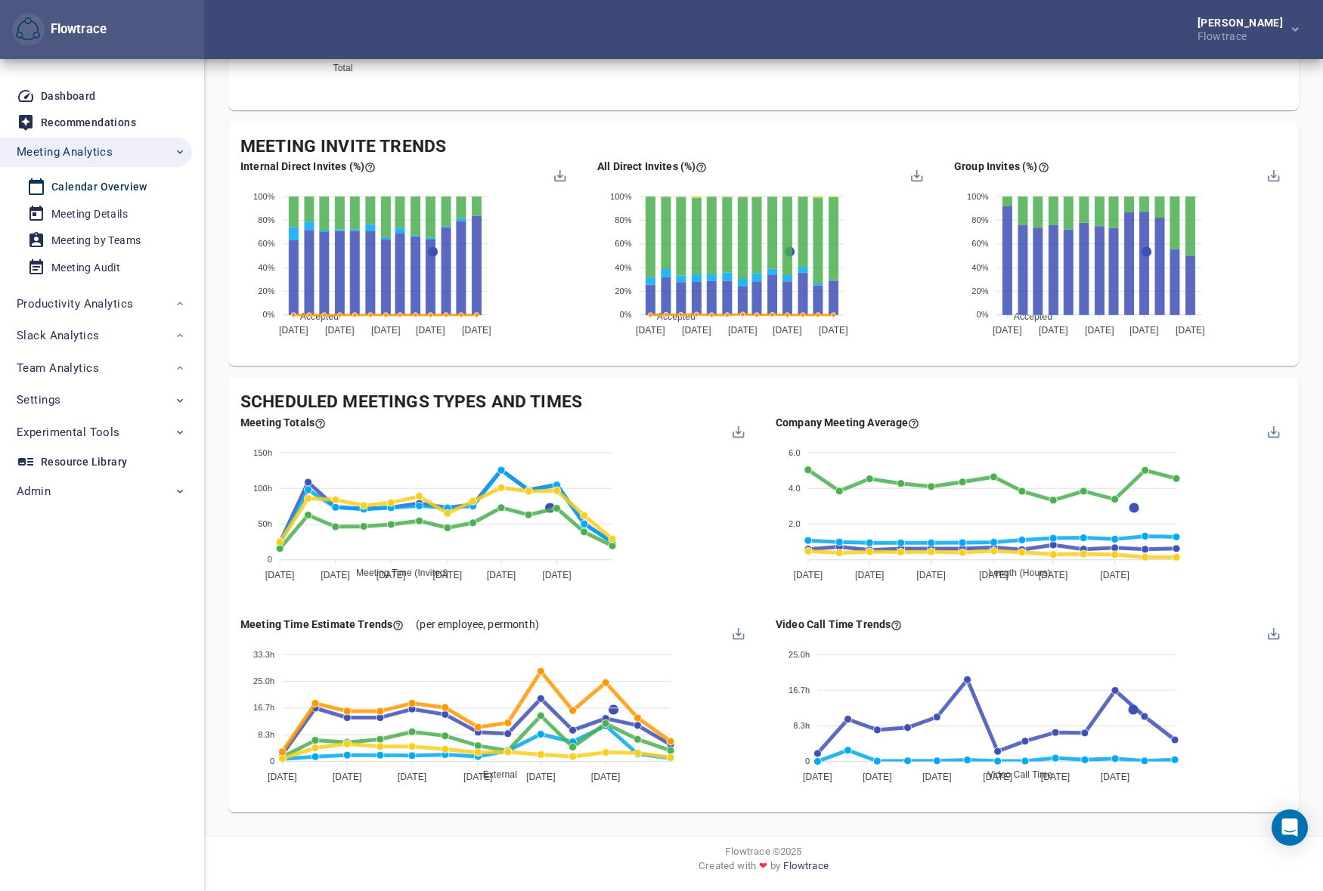
click at [81, 269] on div "Meeting Audit" at bounding box center [85, 268] width 69 height 19
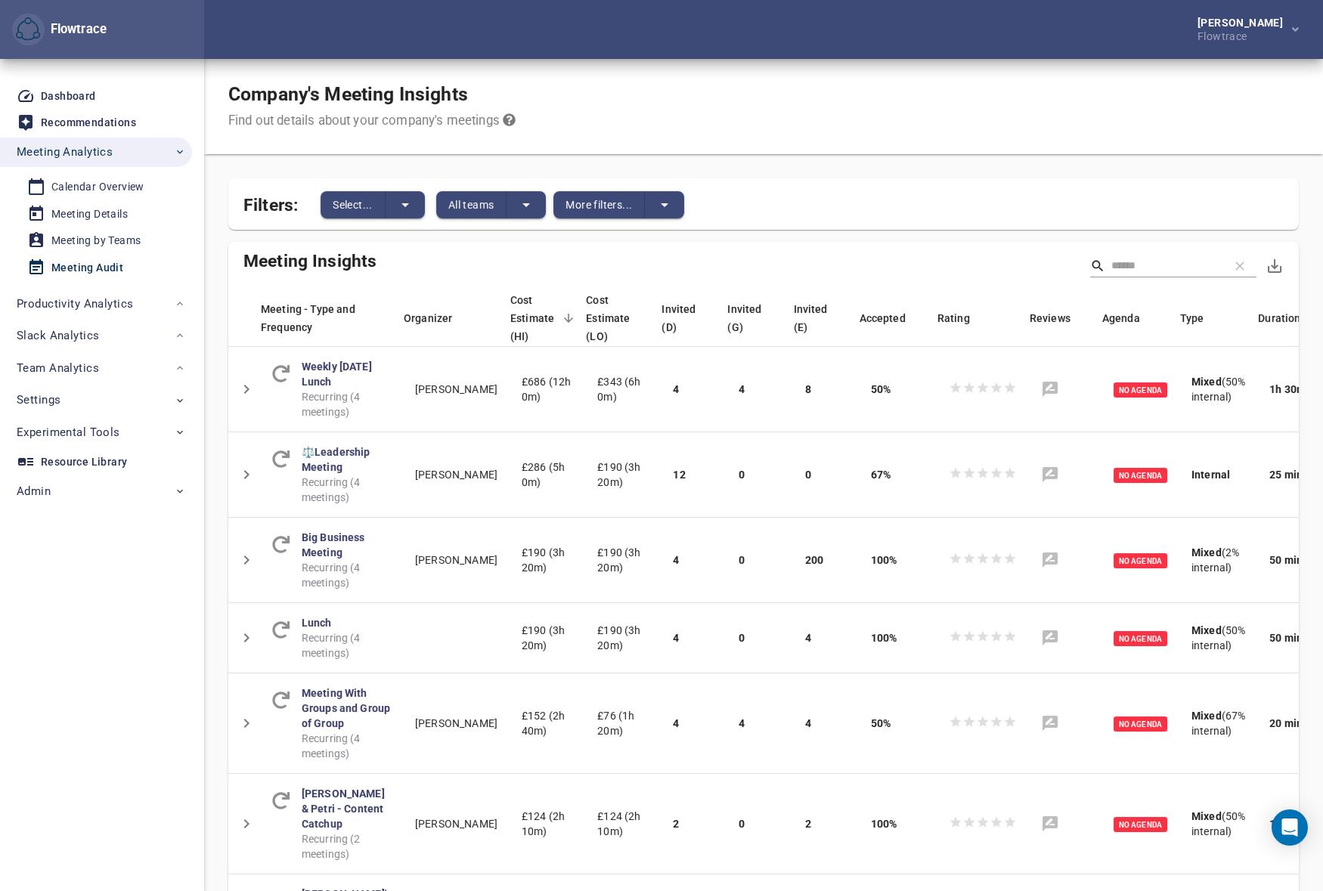
click at [791, 143] on div "Company's Meeting Insights Find out details about your company's meetings" at bounding box center [763, 106] width 1119 height 95
click at [818, 148] on div "Company's Meeting Insights Find out details about your company's meetings" at bounding box center [763, 106] width 1119 height 95
click at [872, 124] on div "Company's Meeting Insights Find out details about your company's meetings" at bounding box center [763, 106] width 1119 height 95
click at [98, 404] on span "Settings" at bounding box center [101, 400] width 169 height 20
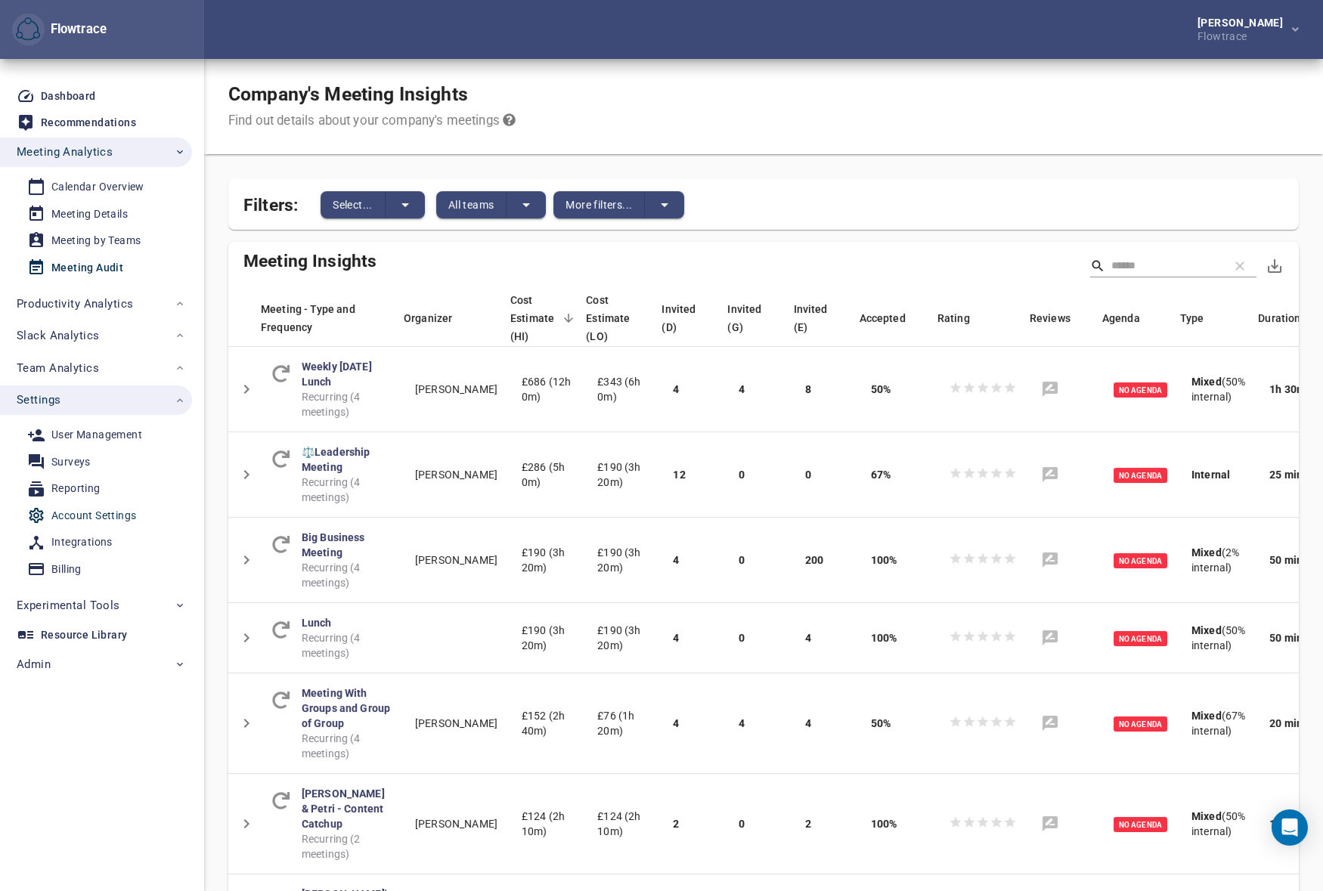
click at [94, 513] on div "Account Settings" at bounding box center [93, 515] width 85 height 19
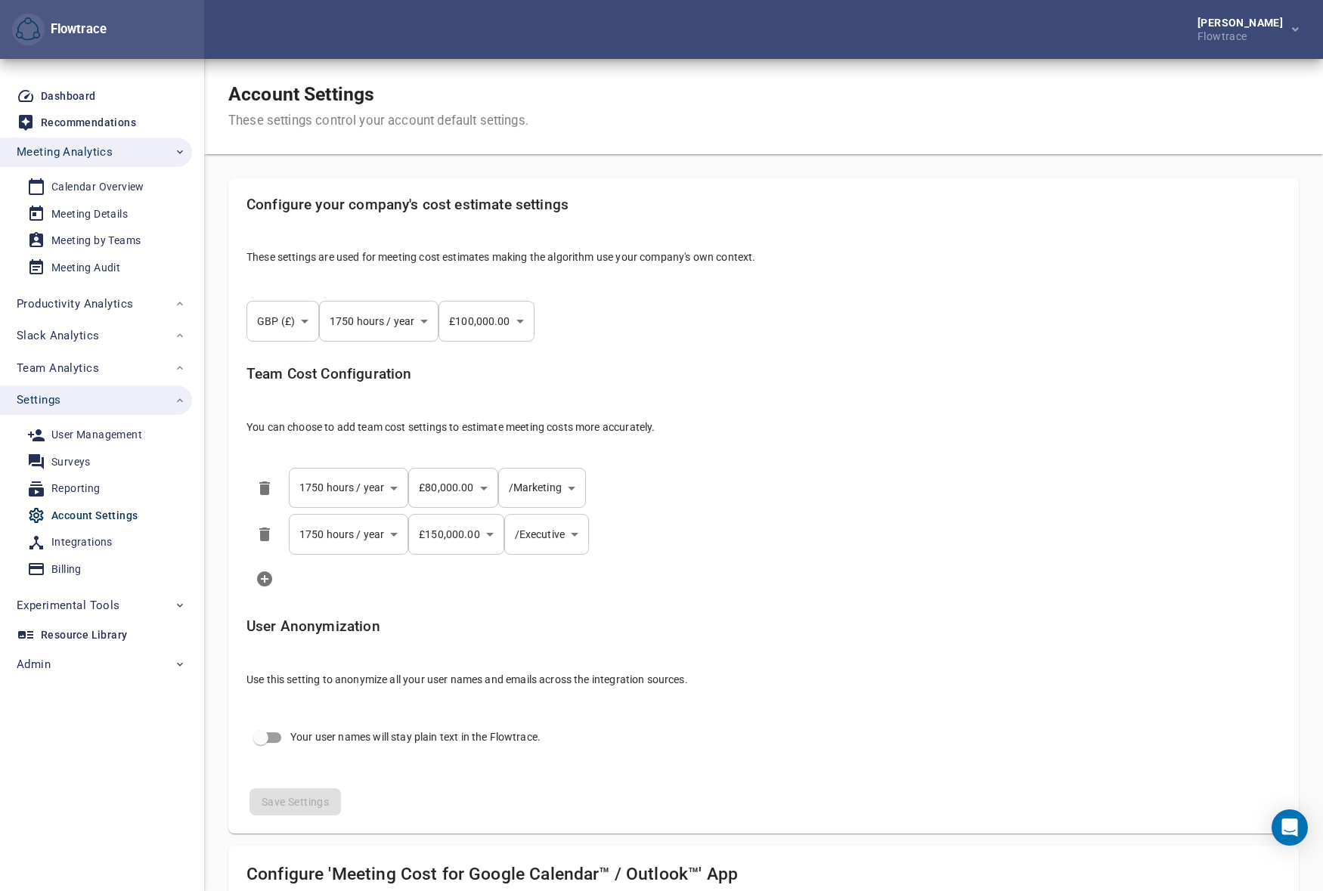
click at [892, 172] on div "**********" at bounding box center [763, 821] width 1070 height 1524
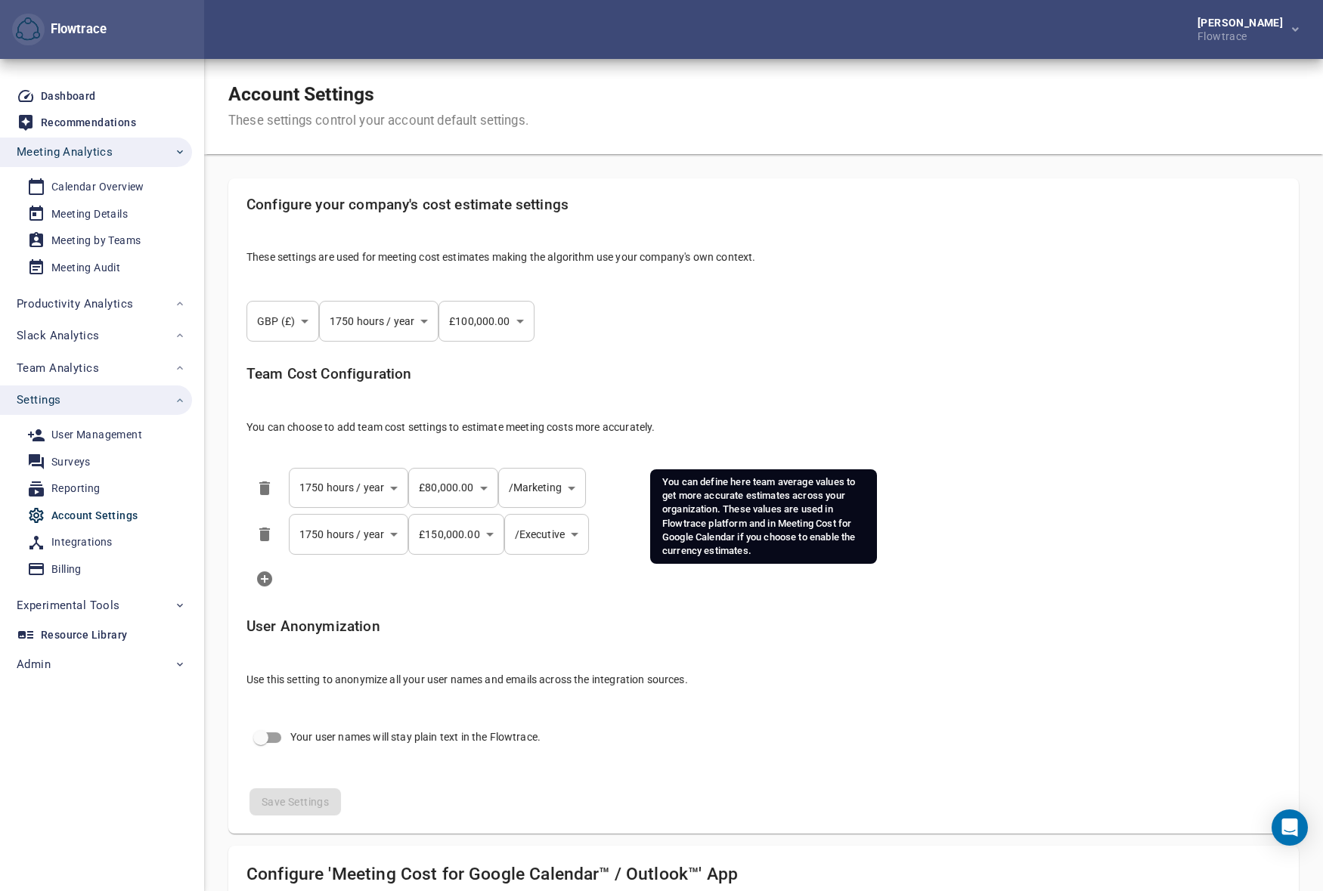
select select "***"
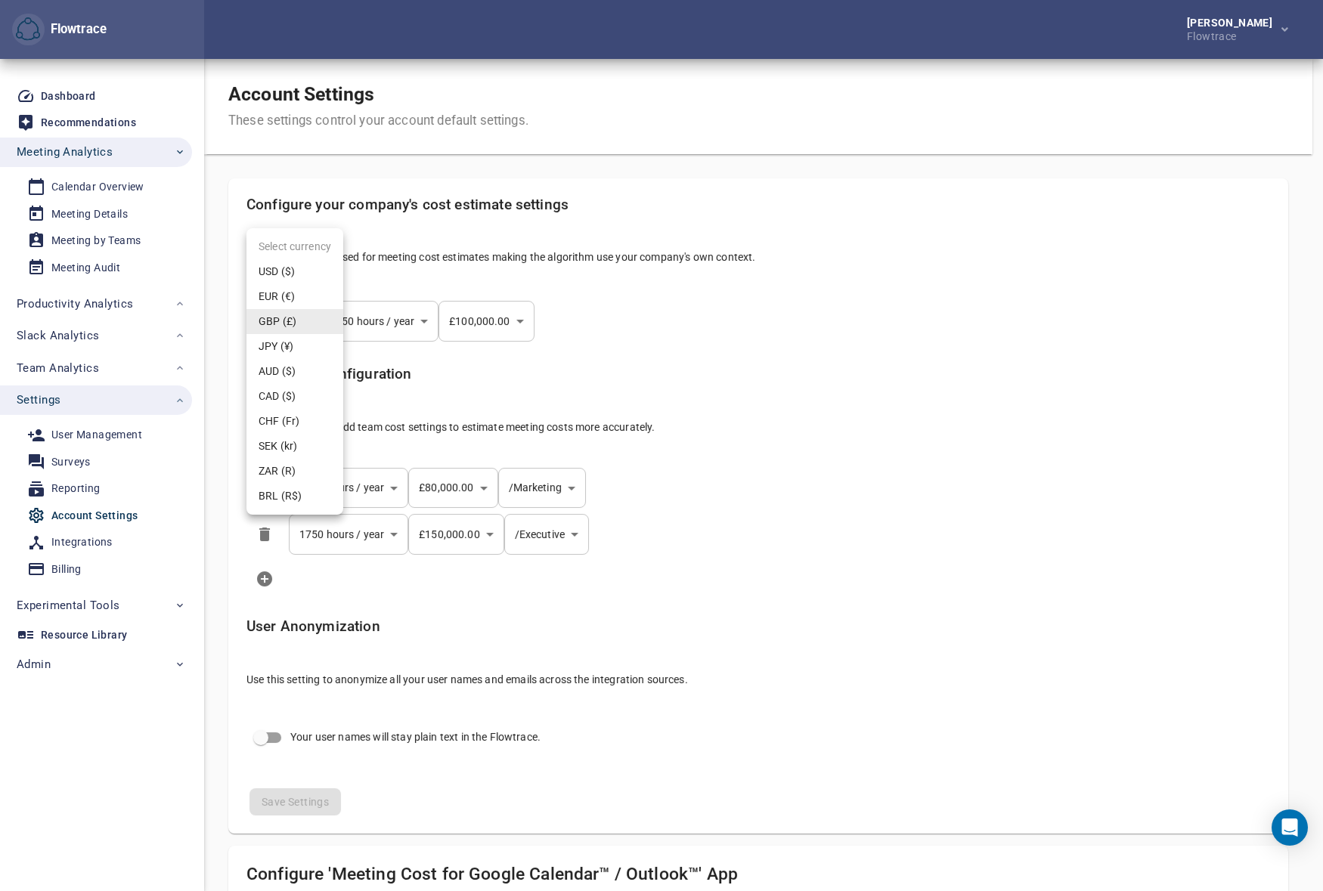
click at [283, 326] on body "Flowtrace [PERSON_NAME] Flowtrace Flowtrace Dashboard Recommendations Meeting A…" at bounding box center [661, 445] width 1323 height 891
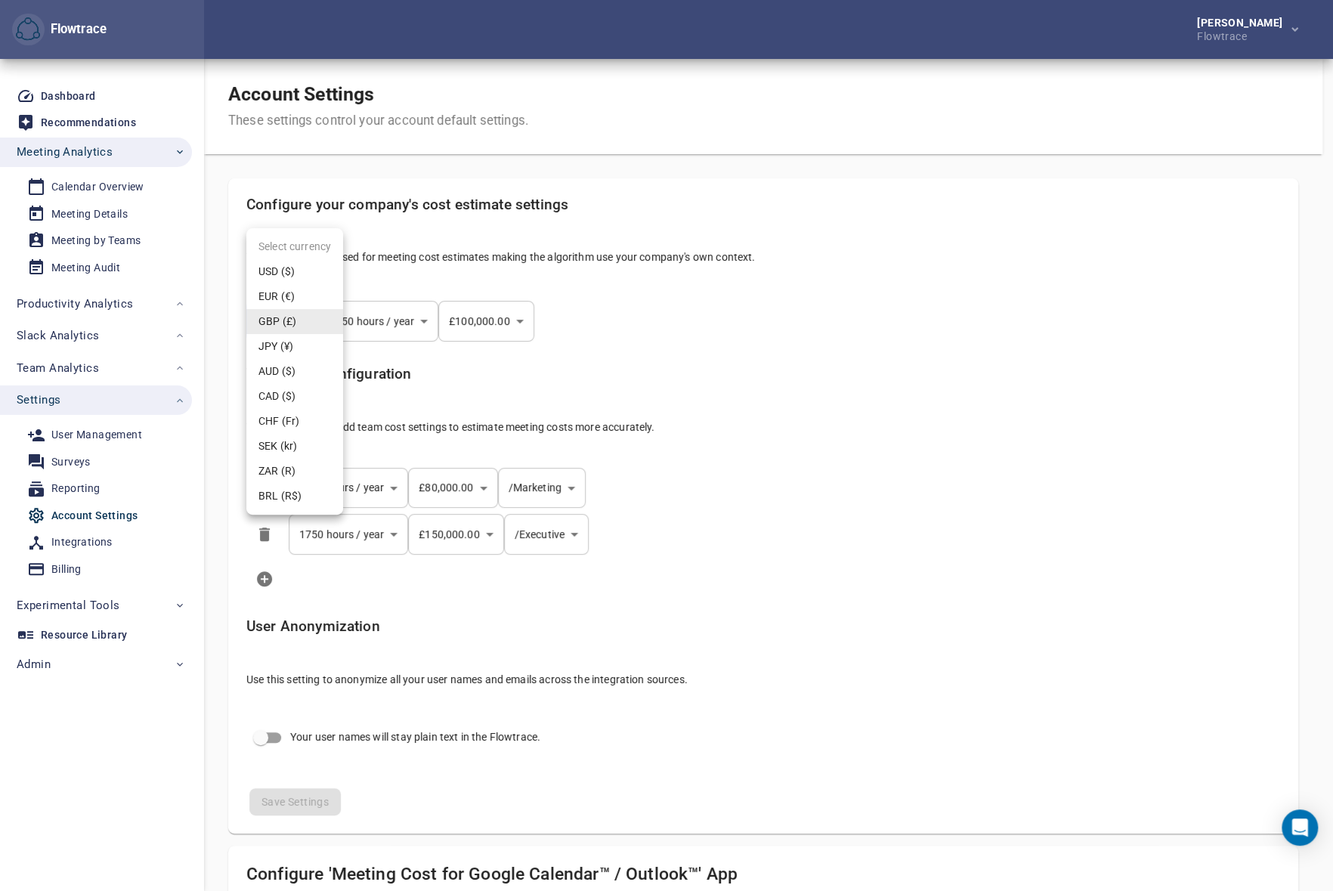
click at [440, 354] on div at bounding box center [666, 445] width 1333 height 891
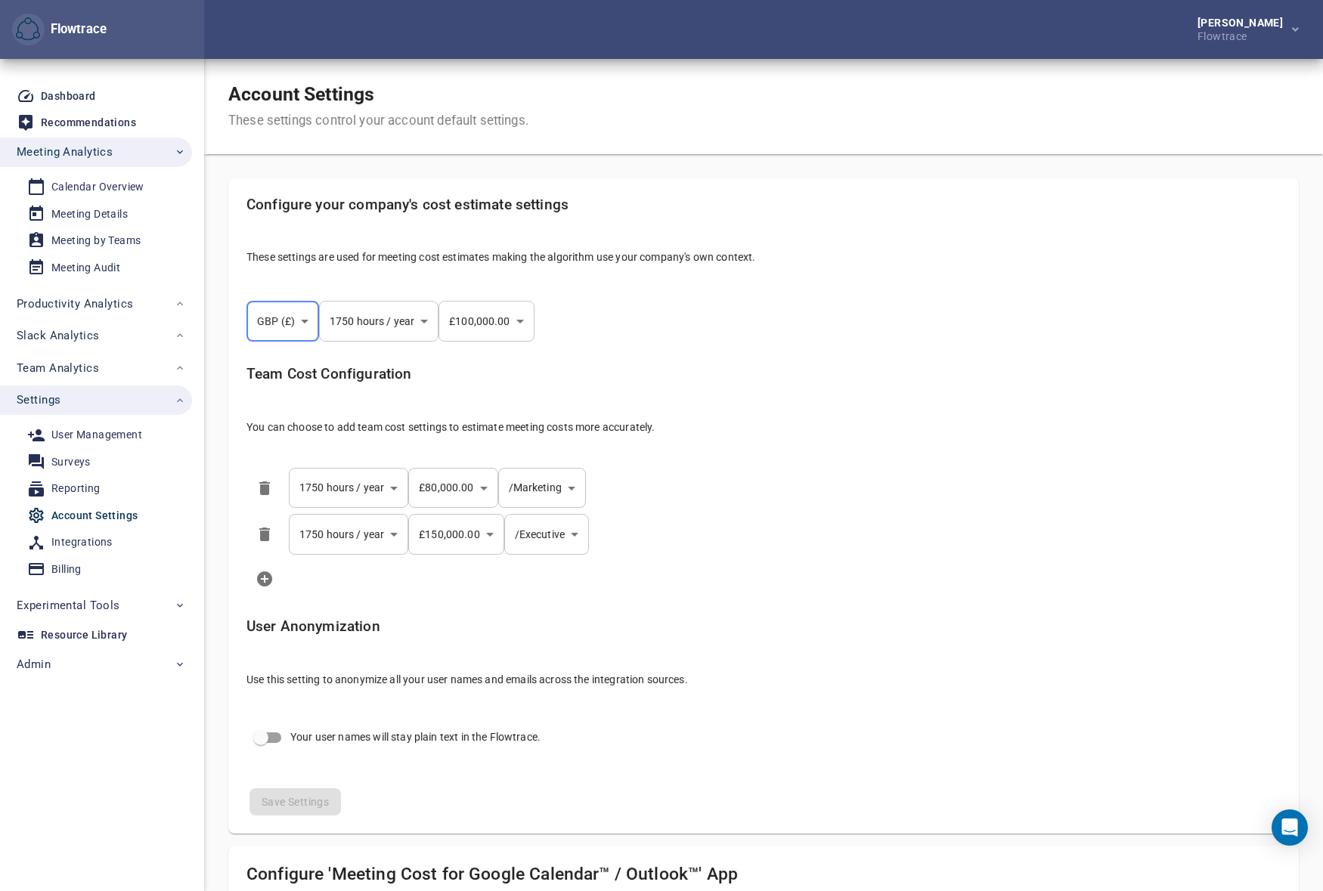
click at [529, 485] on body "Flowtrace [PERSON_NAME] Flowtrace Flowtrace Dashboard Recommendations Meeting A…" at bounding box center [661, 445] width 1323 height 891
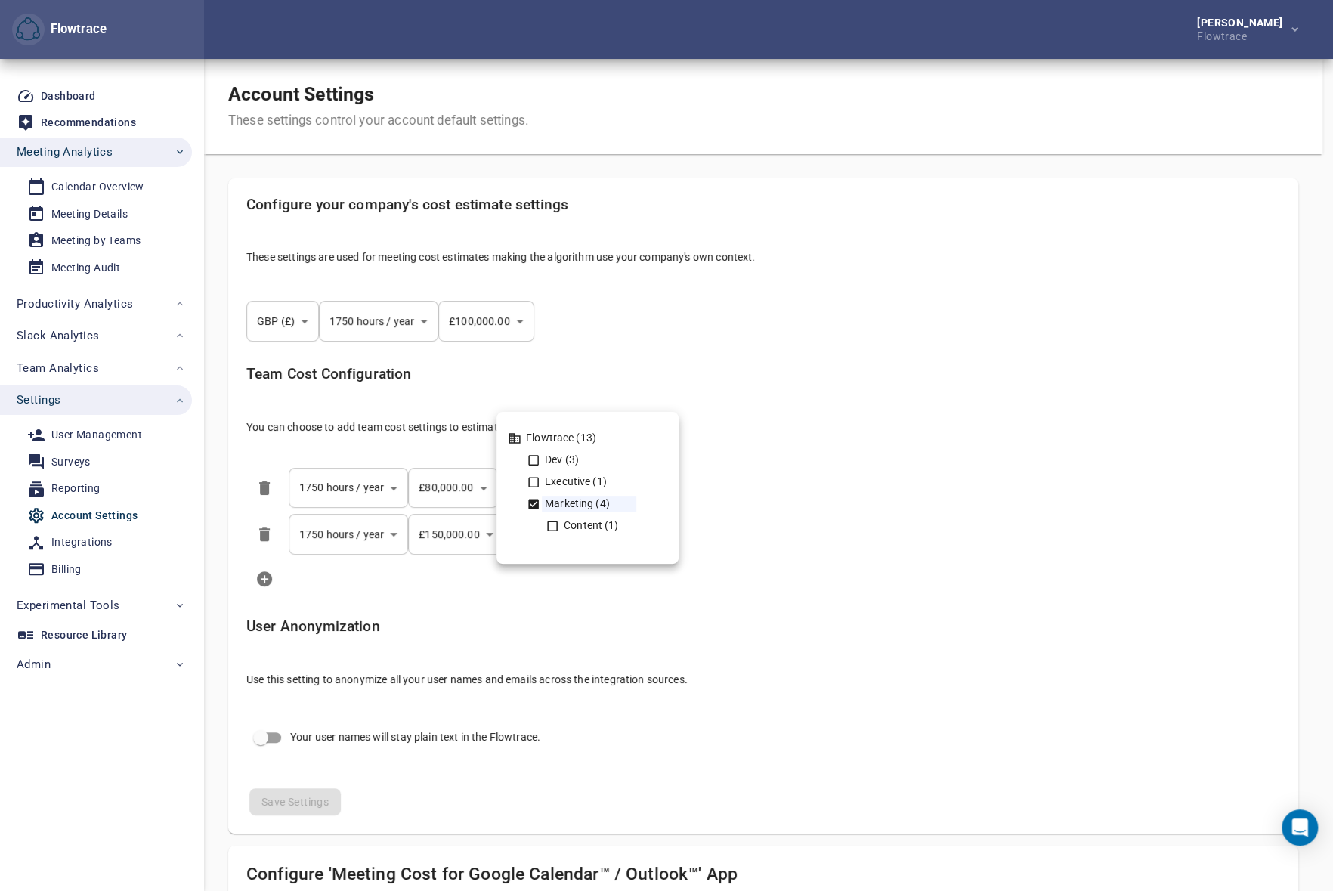
click at [835, 505] on div at bounding box center [666, 445] width 1333 height 891
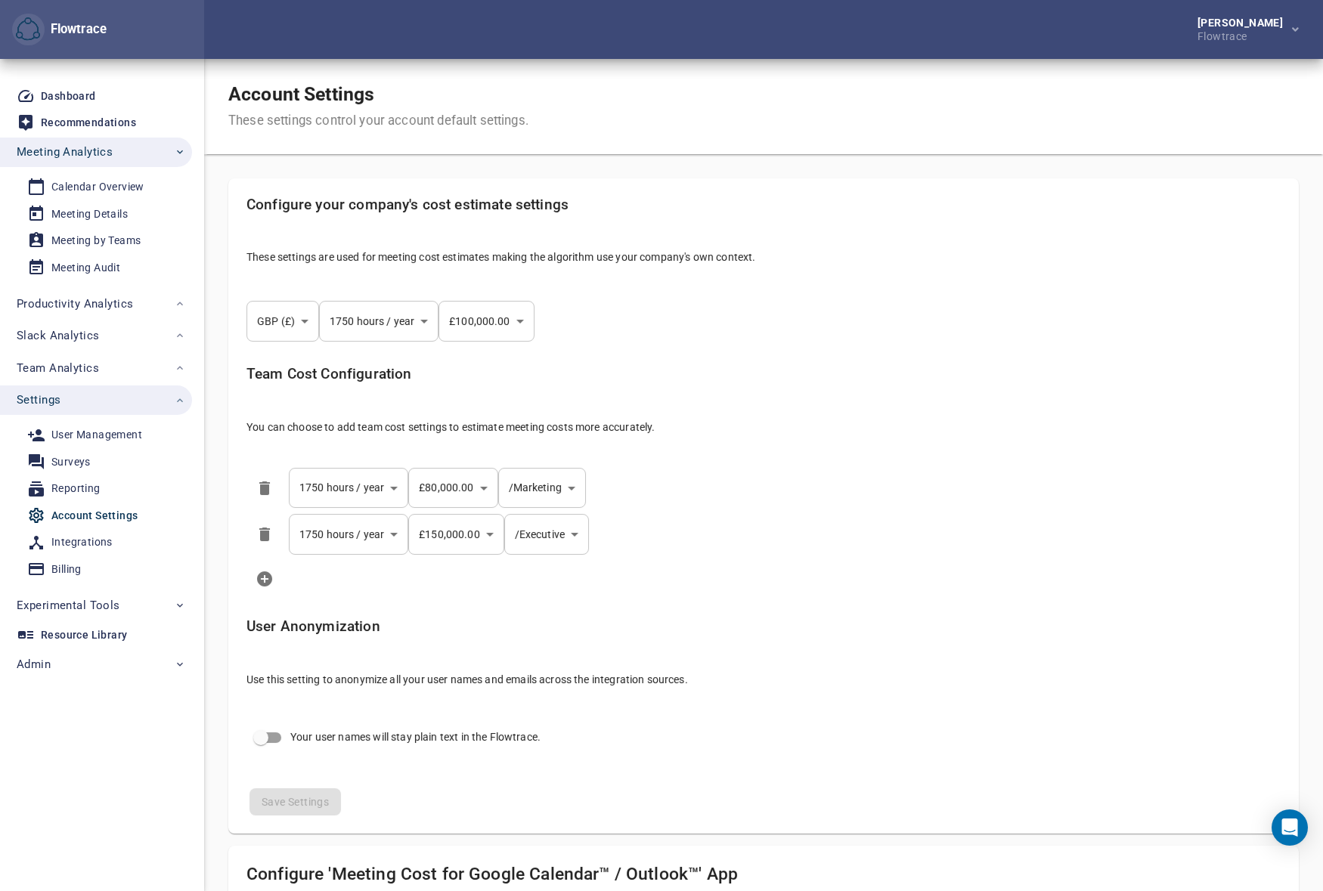
click at [935, 574] on li at bounding box center [763, 579] width 1058 height 42
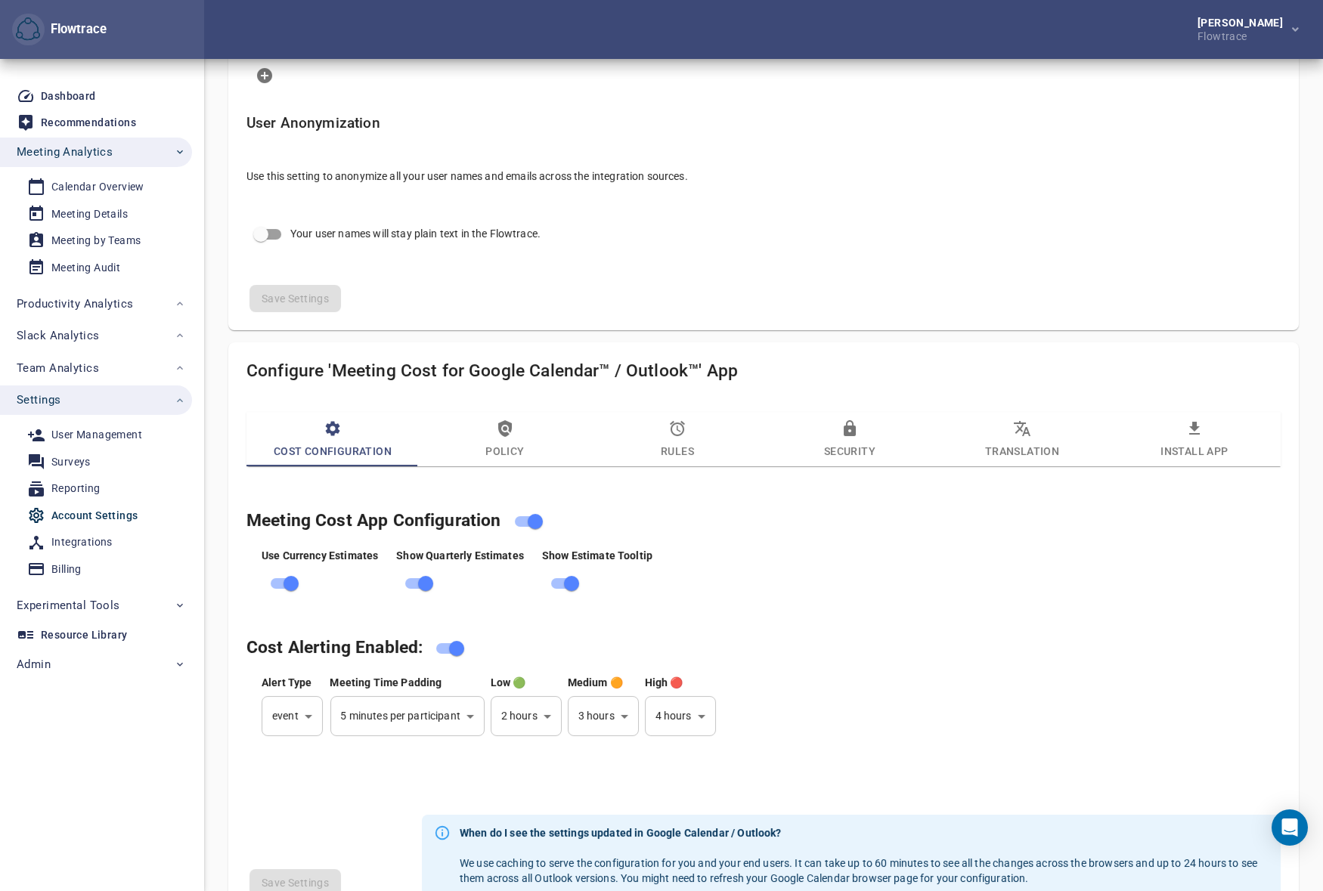
scroll to position [641, 0]
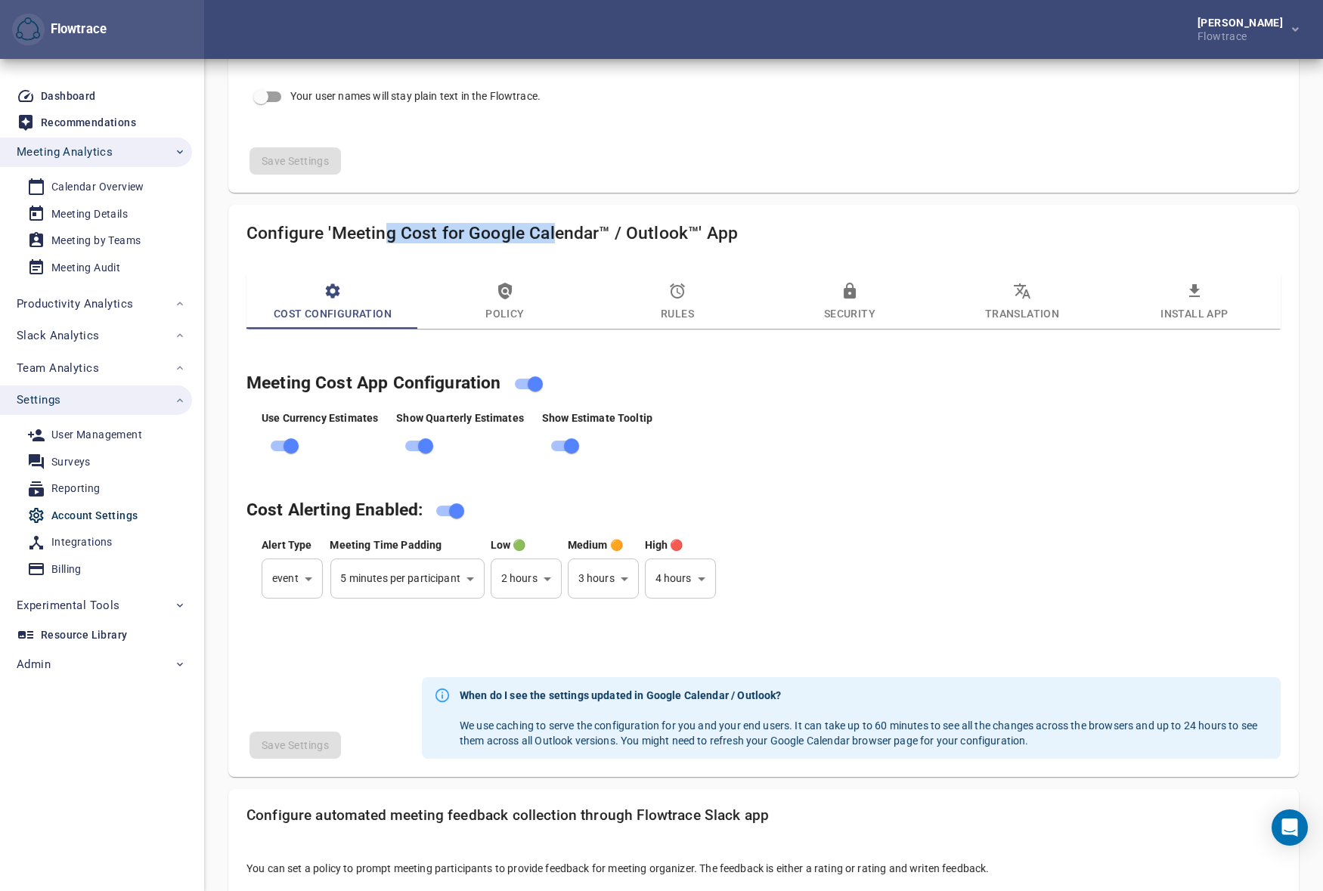
drag, startPoint x: 433, startPoint y: 231, endPoint x: 575, endPoint y: 235, distance: 142.2
click at [559, 235] on h4 "Configure 'Meeting Cost for Google Calendar™ / Outlook™' App" at bounding box center [763, 233] width 1034 height 20
drag, startPoint x: 575, startPoint y: 235, endPoint x: 485, endPoint y: 238, distance: 90.8
click at [485, 238] on h4 "Configure 'Meeting Cost for Google Calendar™ / Outlook™' App" at bounding box center [763, 233] width 1034 height 20
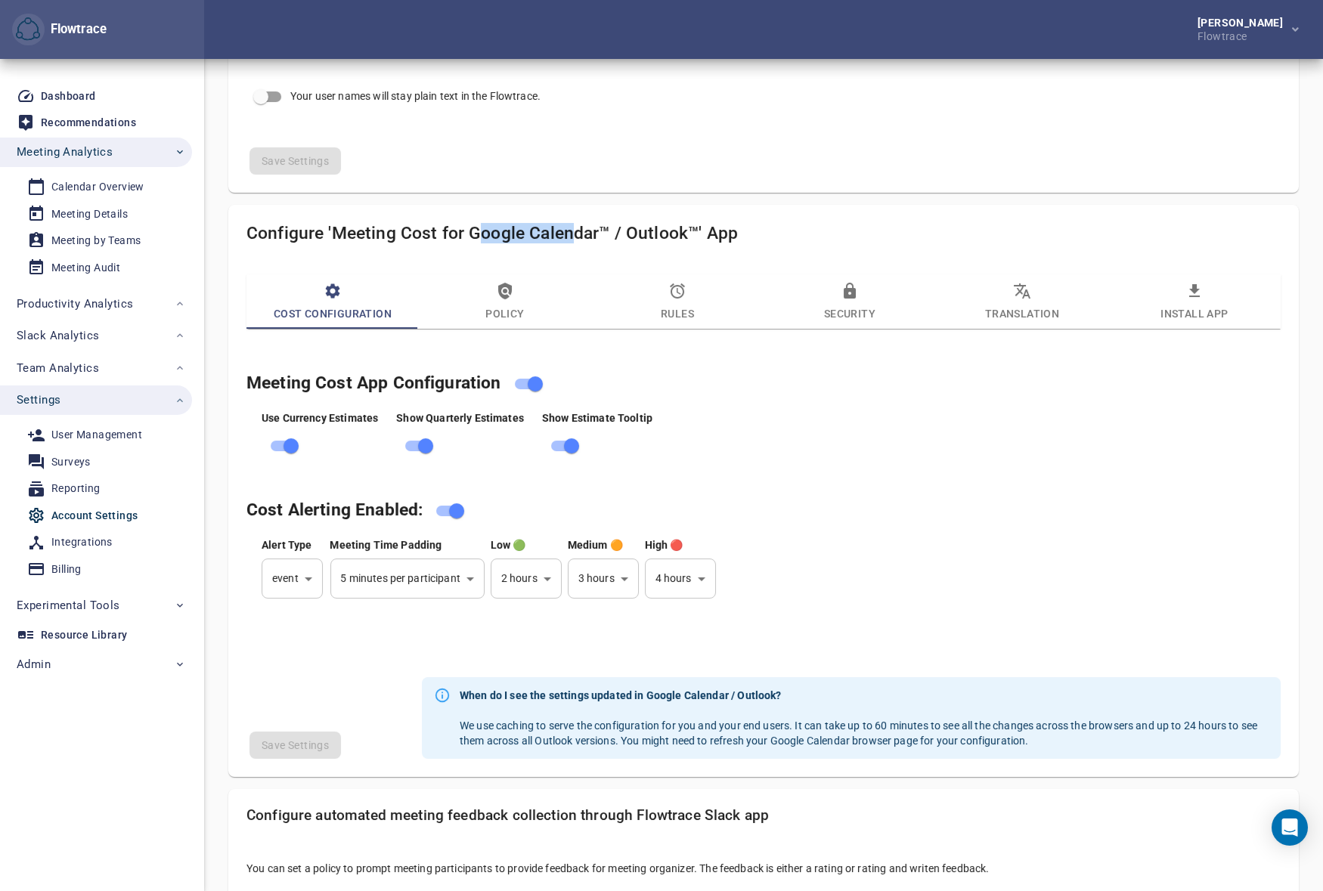
drag, startPoint x: 574, startPoint y: 243, endPoint x: 477, endPoint y: 235, distance: 97.0
click at [477, 235] on h4 "Configure 'Meeting Cost for Google Calendar™ / Outlook™' App" at bounding box center [763, 233] width 1034 height 20
click at [948, 520] on h4 "Cost Alerting Enabled:" at bounding box center [745, 511] width 998 height 29
click at [512, 290] on icon "button" at bounding box center [505, 291] width 18 height 18
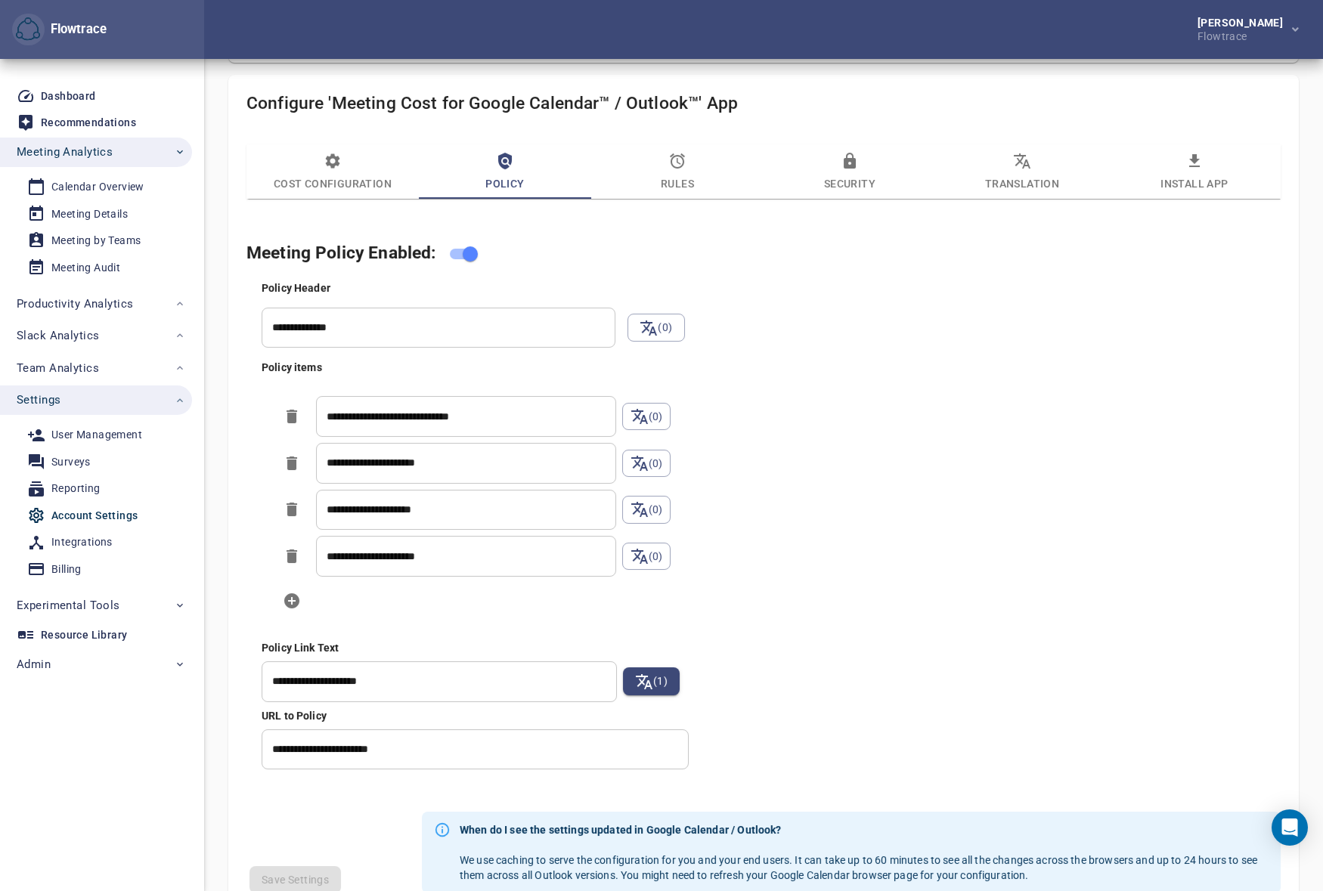
scroll to position [801, 0]
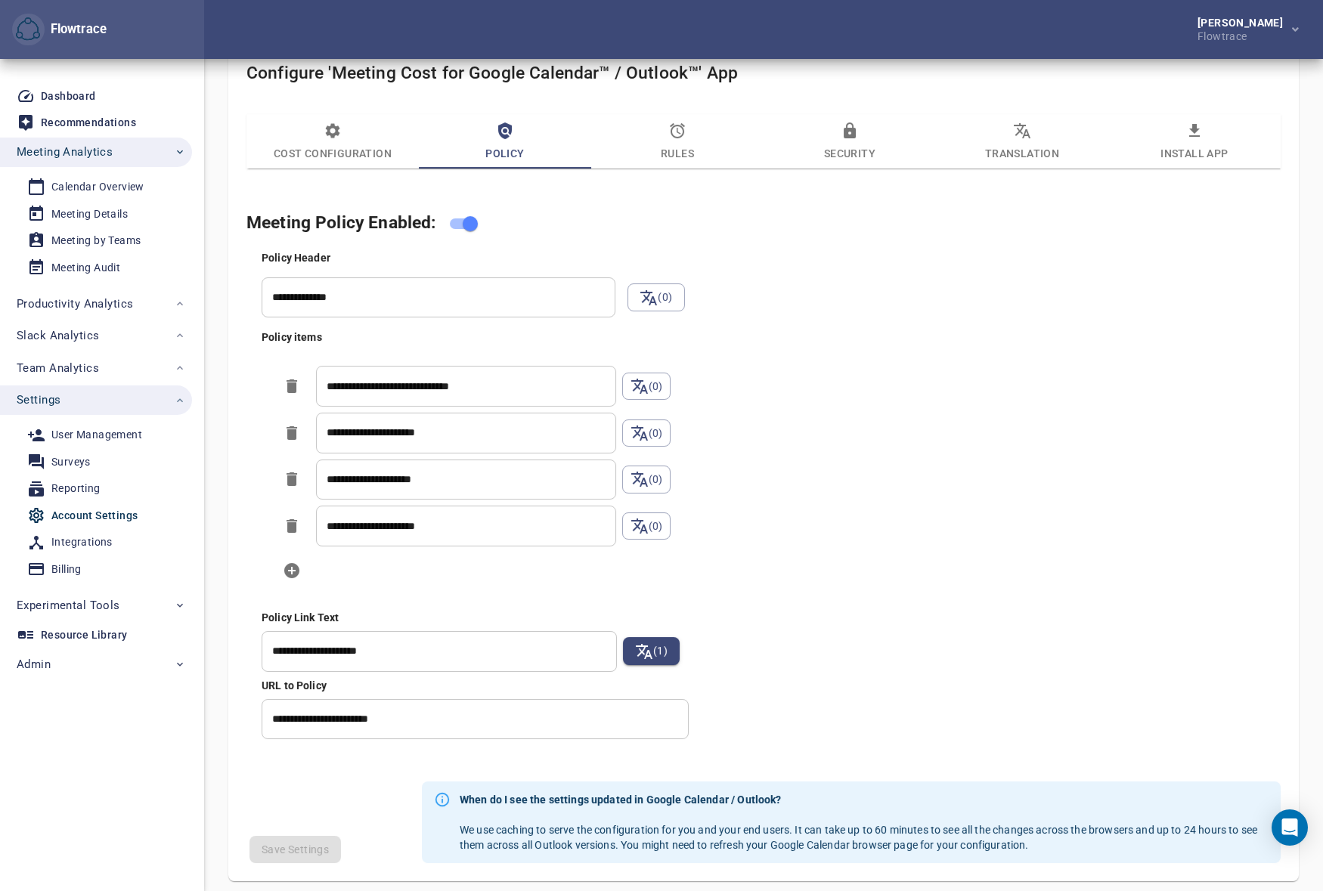
click at [393, 291] on input "**********" at bounding box center [439, 297] width 354 height 41
click at [368, 295] on input "**********" at bounding box center [439, 297] width 354 height 41
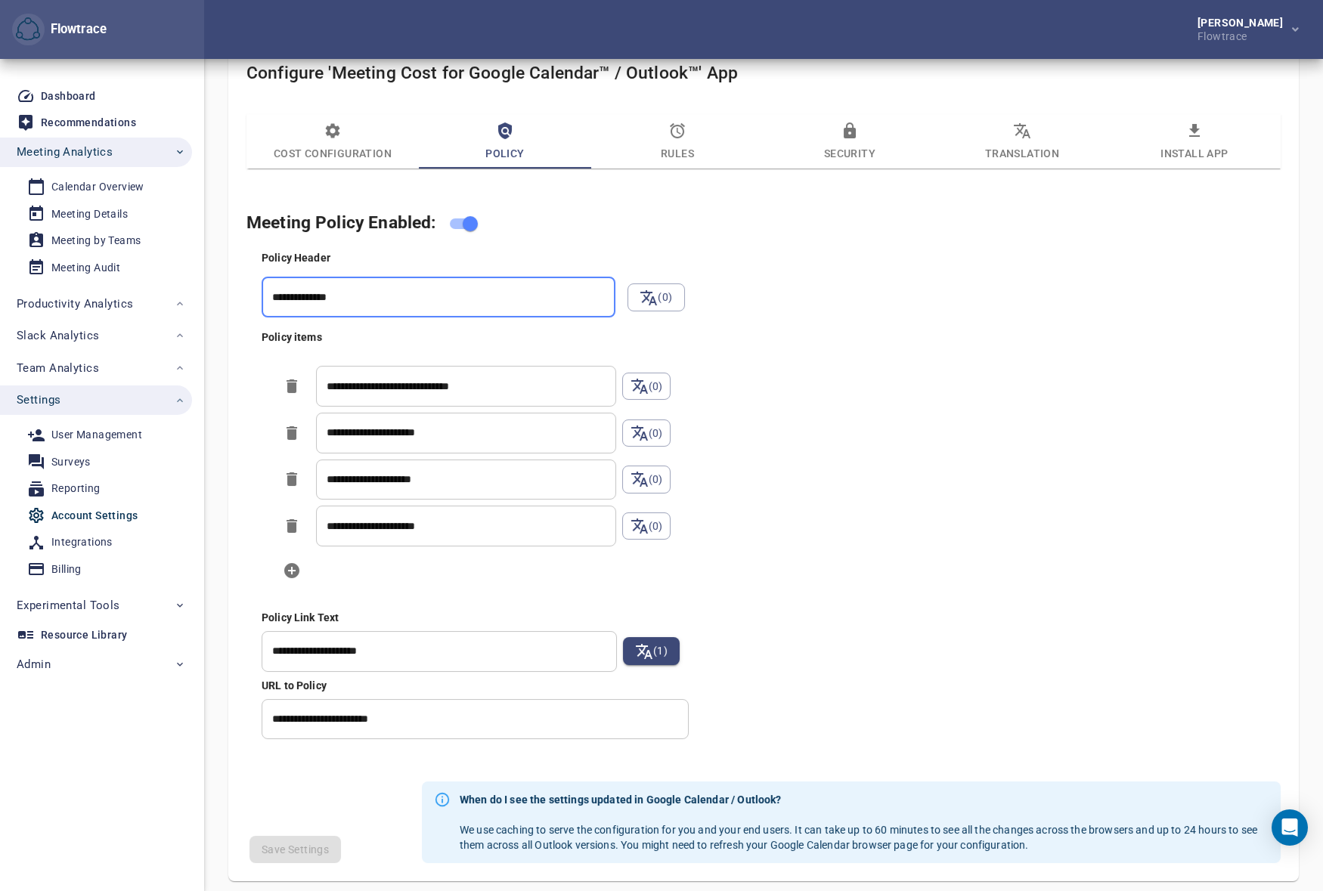
click at [368, 295] on input "**********" at bounding box center [439, 297] width 354 height 41
click at [298, 295] on input "**********" at bounding box center [439, 297] width 354 height 41
click at [454, 295] on input "**********" at bounding box center [439, 297] width 354 height 41
click at [847, 330] on div "**********" at bounding box center [779, 494] width 1040 height 495
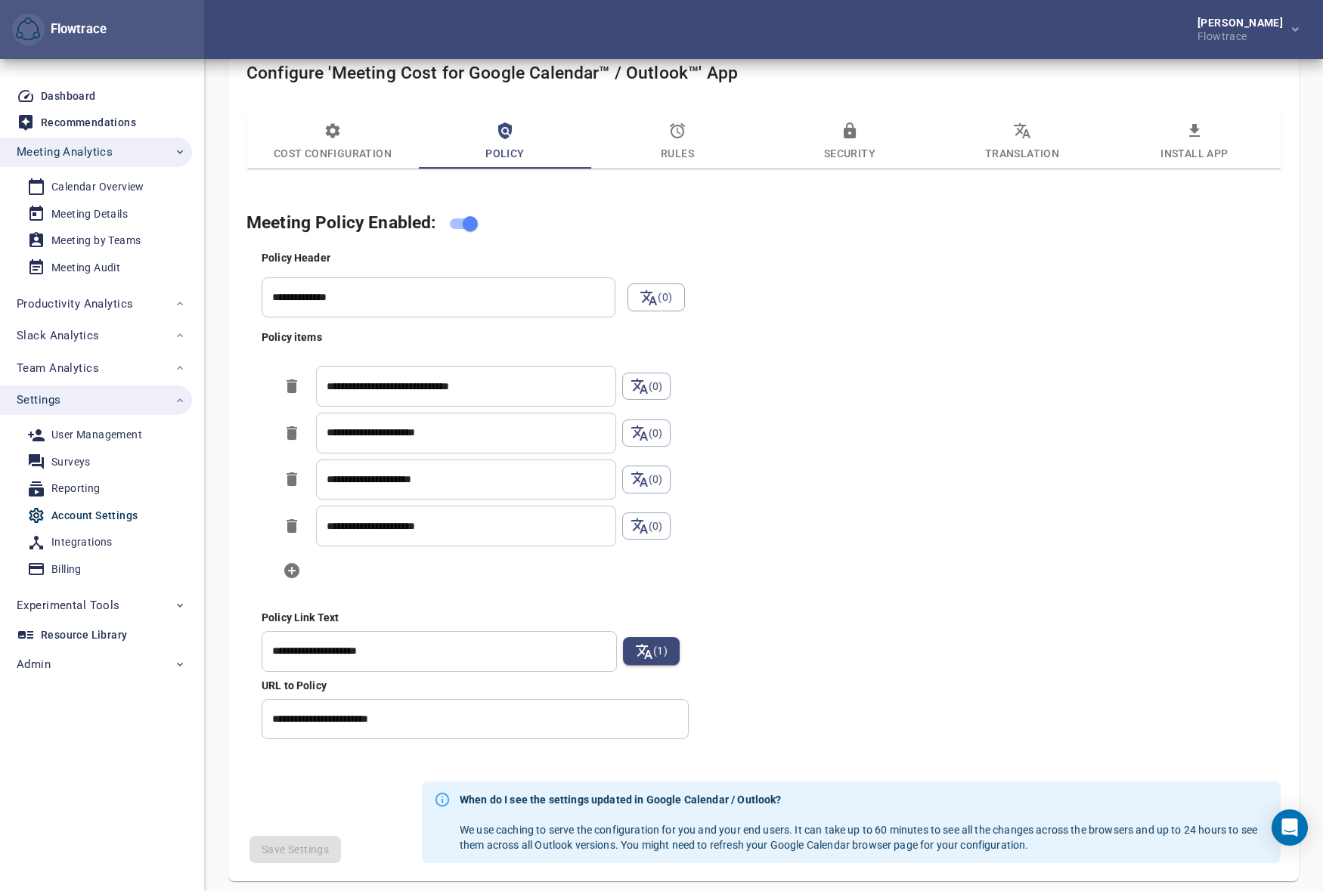
click at [351, 725] on input "**********" at bounding box center [475, 719] width 427 height 41
click at [903, 656] on div "**********" at bounding box center [779, 494] width 1040 height 495
click at [672, 129] on icon "button" at bounding box center [677, 131] width 18 height 18
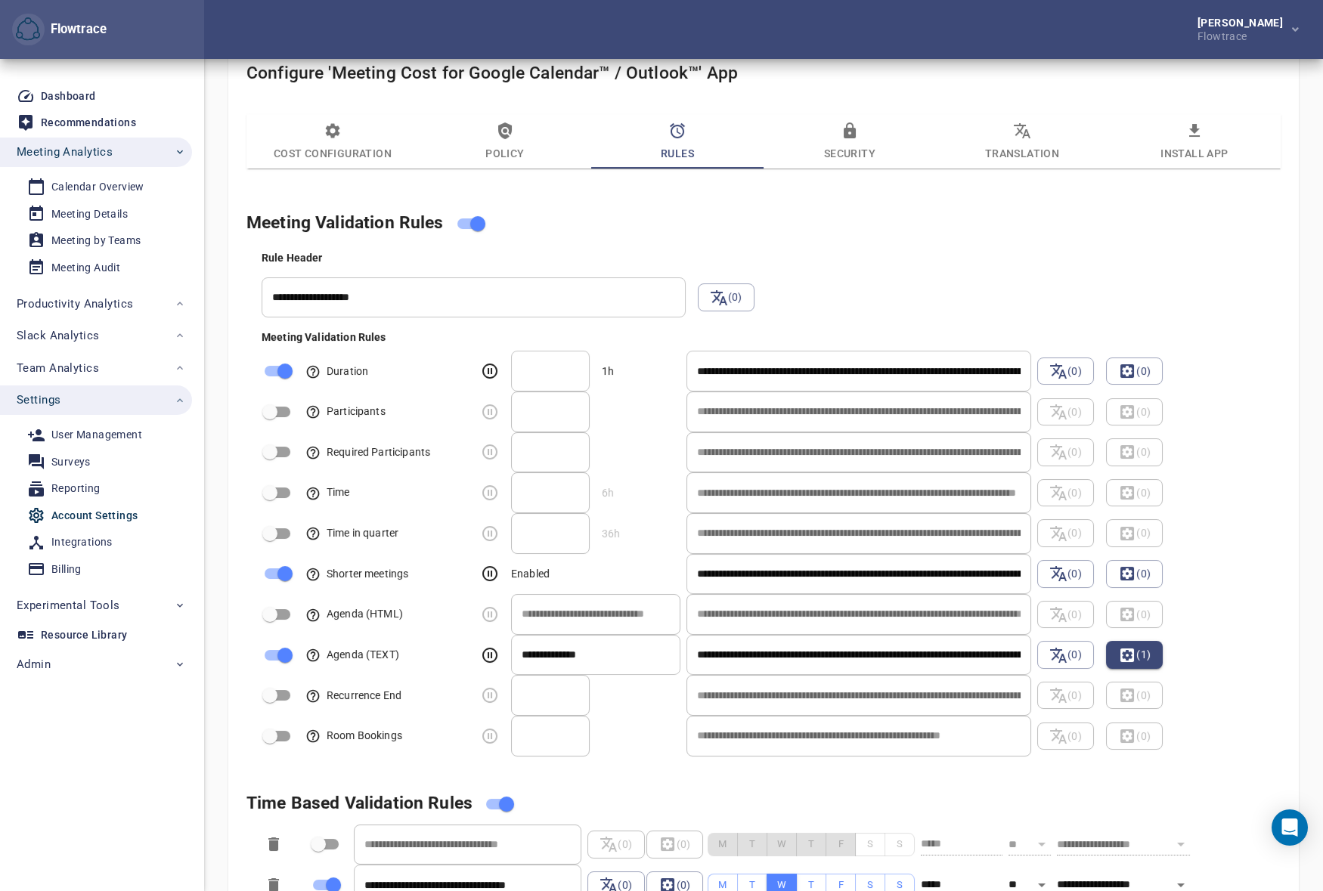
scroll to position [961, 0]
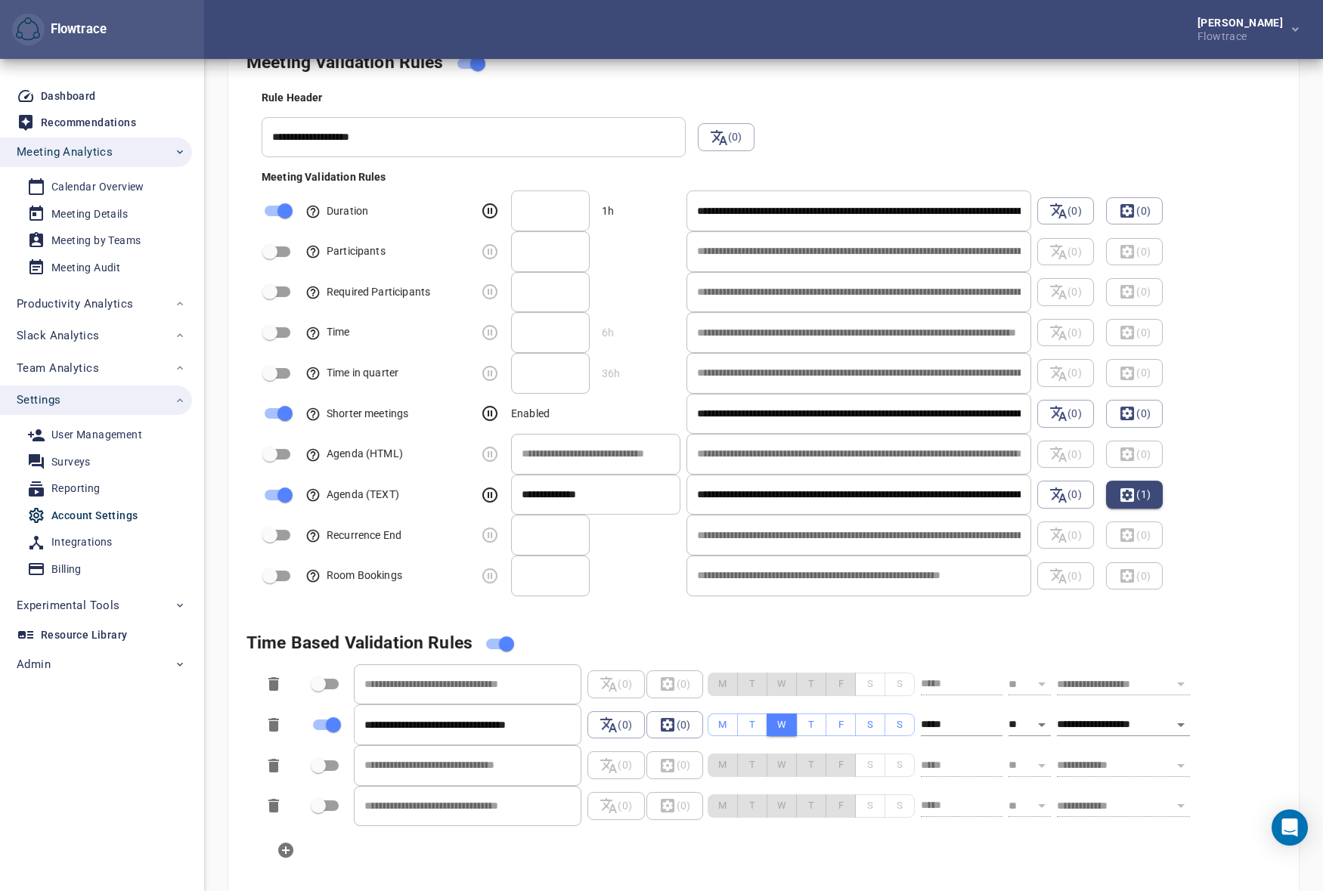
click at [1239, 356] on div "**********" at bounding box center [778, 373] width 1052 height 47
